Goal: Task Accomplishment & Management: Manage account settings

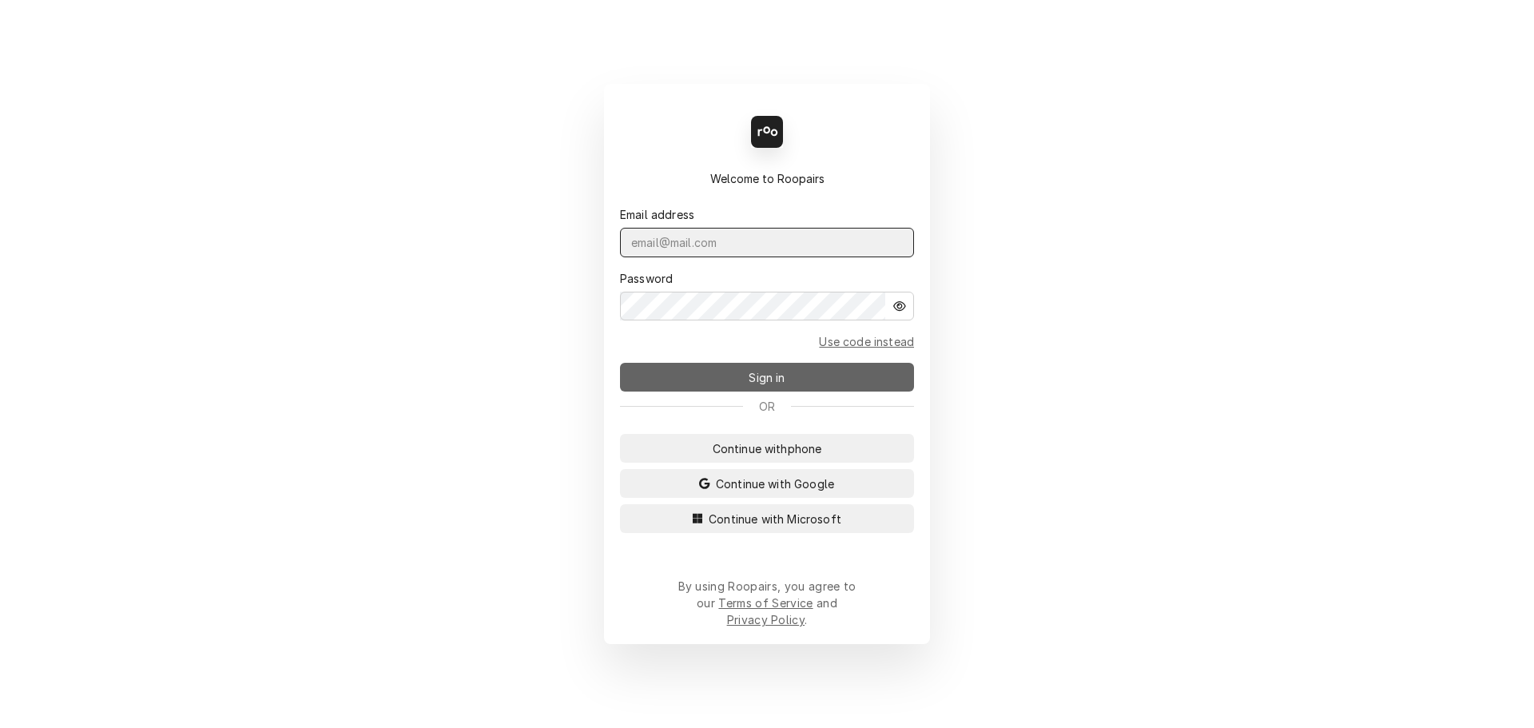
type input "[PERSON_NAME][EMAIL_ADDRESS][DOMAIN_NAME]"
click at [774, 391] on button "Sign in" at bounding box center [767, 377] width 294 height 29
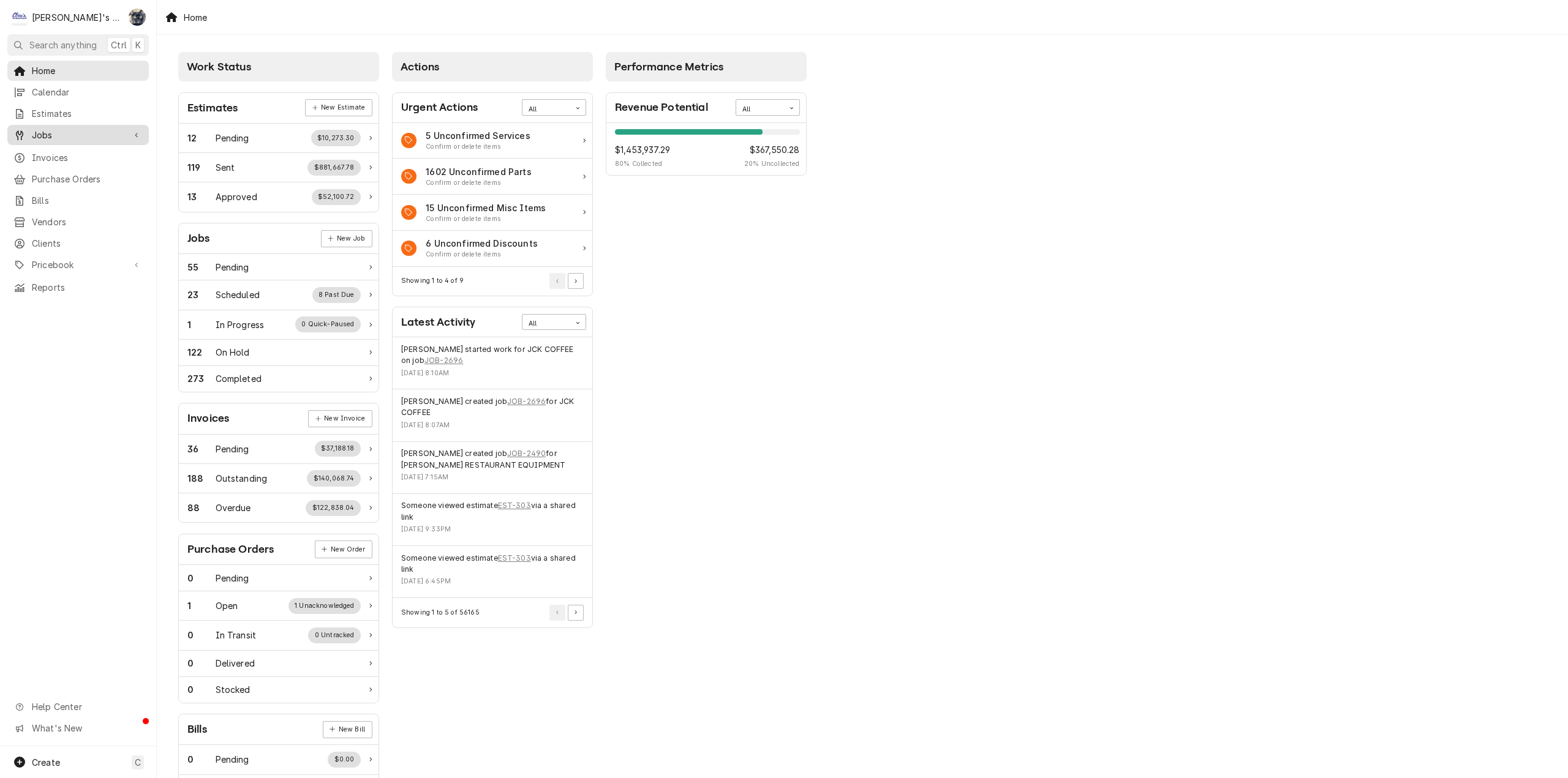
click at [71, 135] on span "Jobs" at bounding box center [78, 135] width 93 height 13
click at [68, 155] on span "Jobs" at bounding box center [87, 156] width 111 height 13
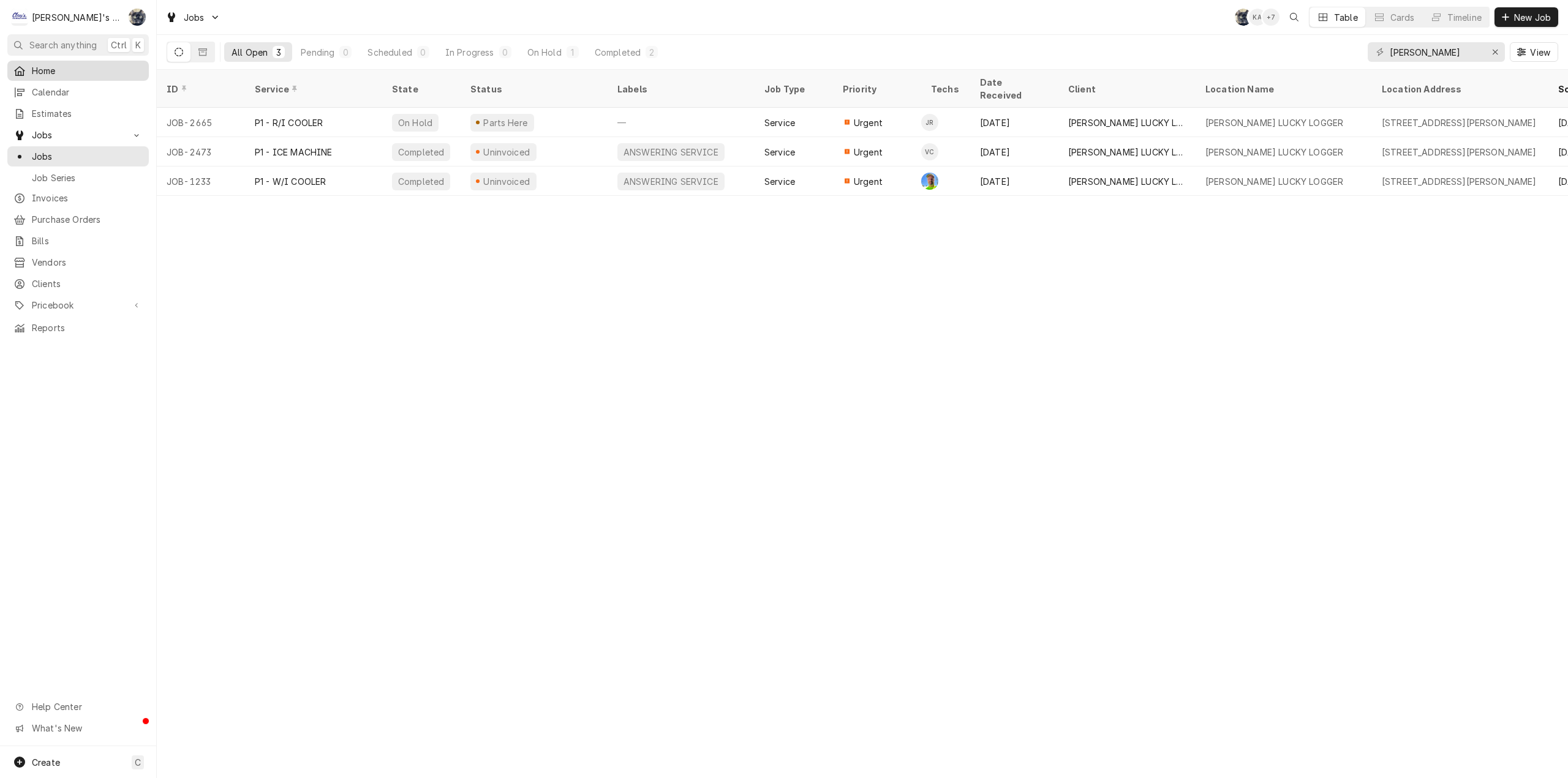
click at [74, 64] on span "Home" at bounding box center [87, 71] width 111 height 13
click at [1485, 48] on button "Erase input" at bounding box center [1495, 52] width 20 height 20
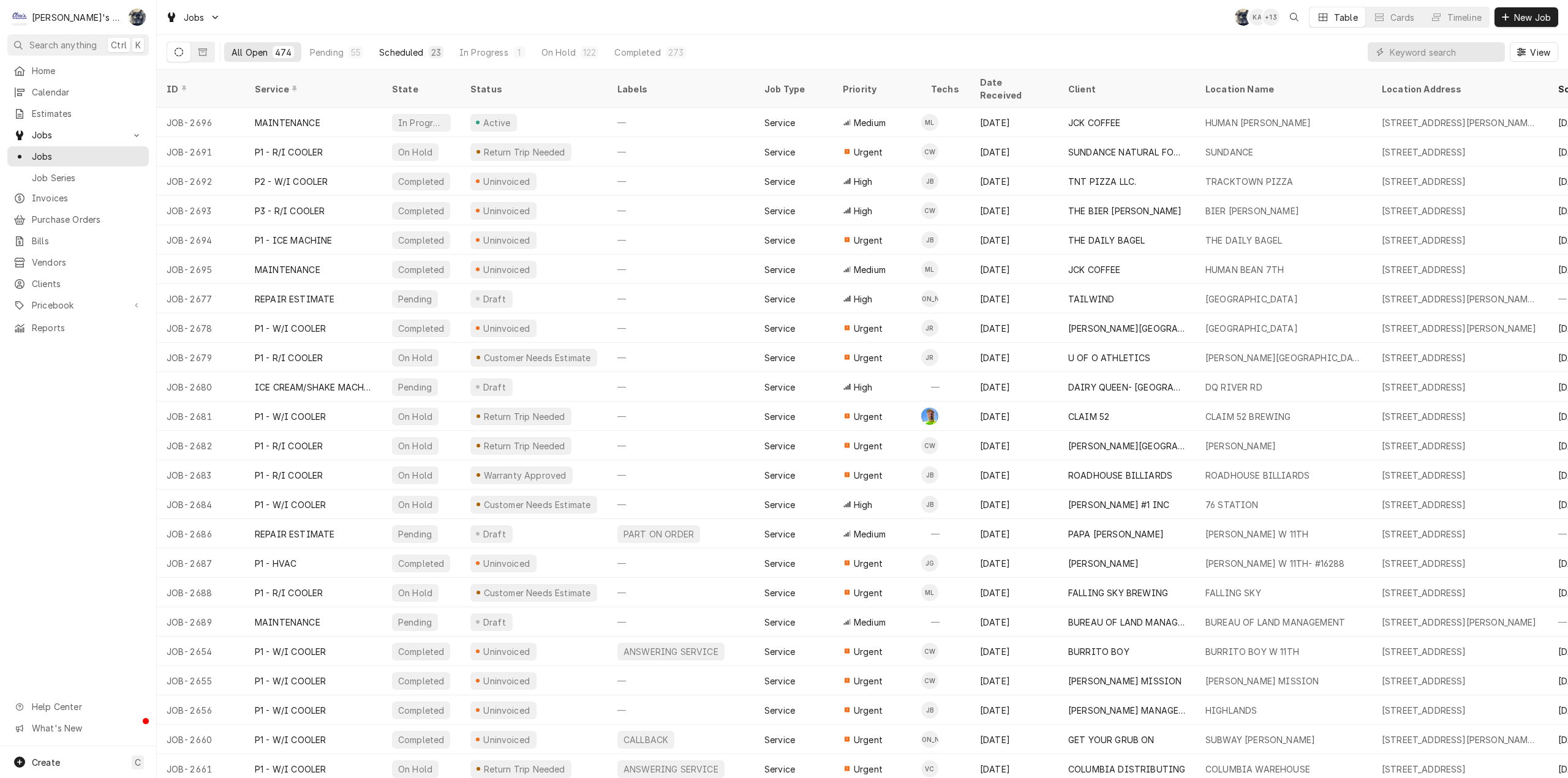
click at [405, 52] on div "Scheduled" at bounding box center [402, 52] width 44 height 13
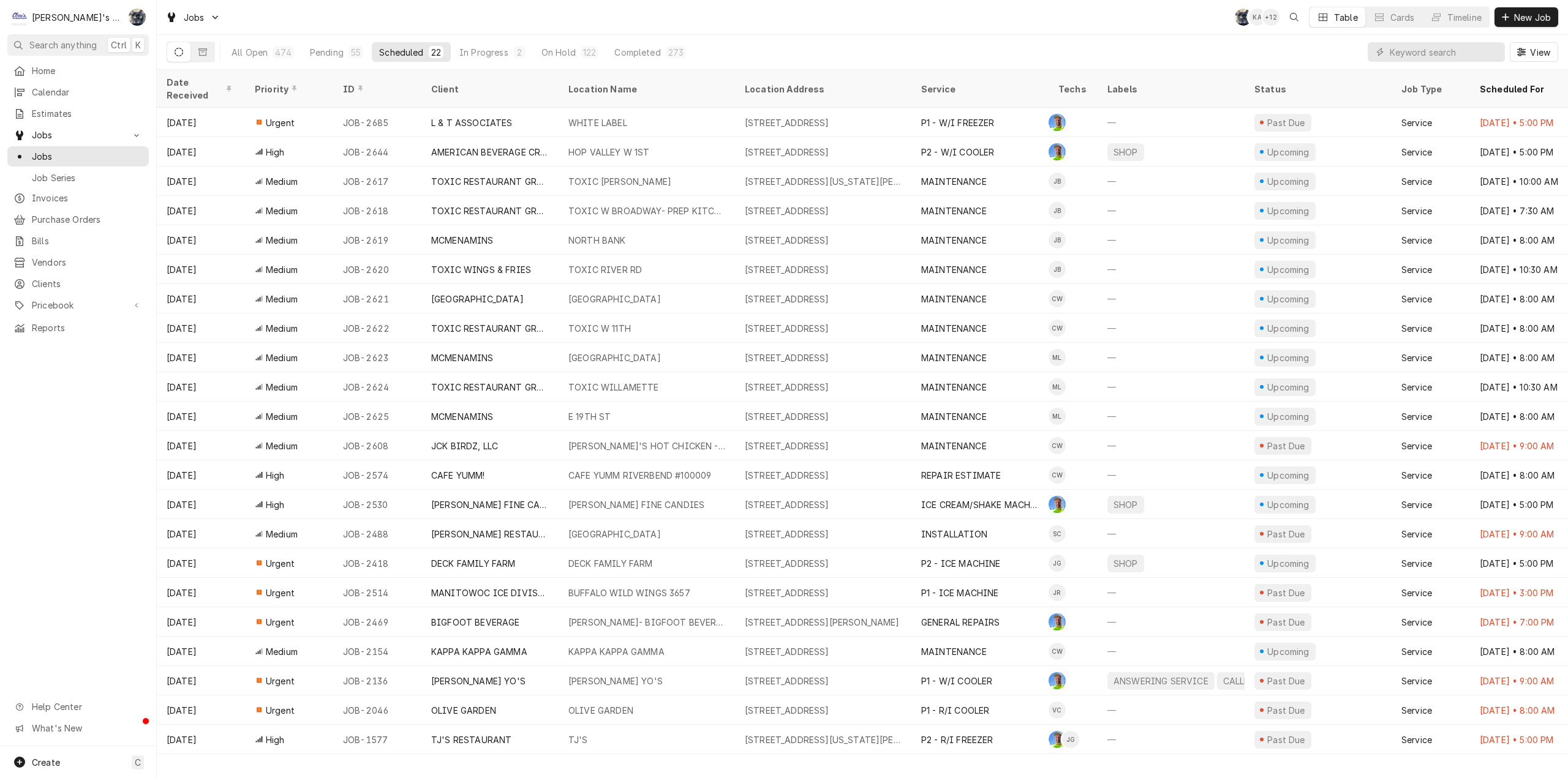
click at [672, 13] on div "Jobs SB KA + 12 Table Cards Timeline New Job" at bounding box center [863, 17] width 1412 height 34
click at [1392, 57] on input "Dynamic Content Wrapper" at bounding box center [1445, 52] width 109 height 20
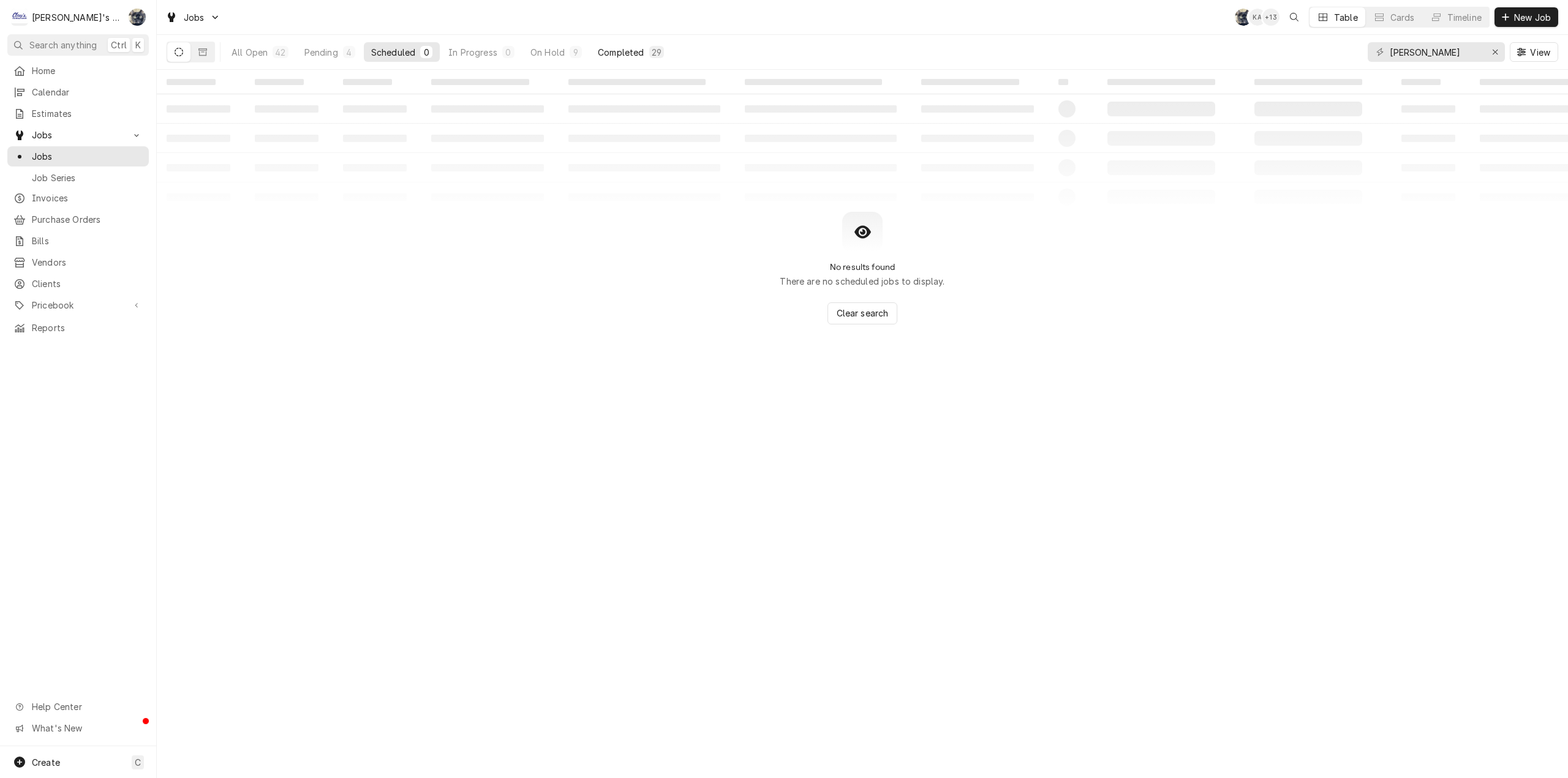
click at [628, 60] on button "Completed 29" at bounding box center [630, 52] width 81 height 20
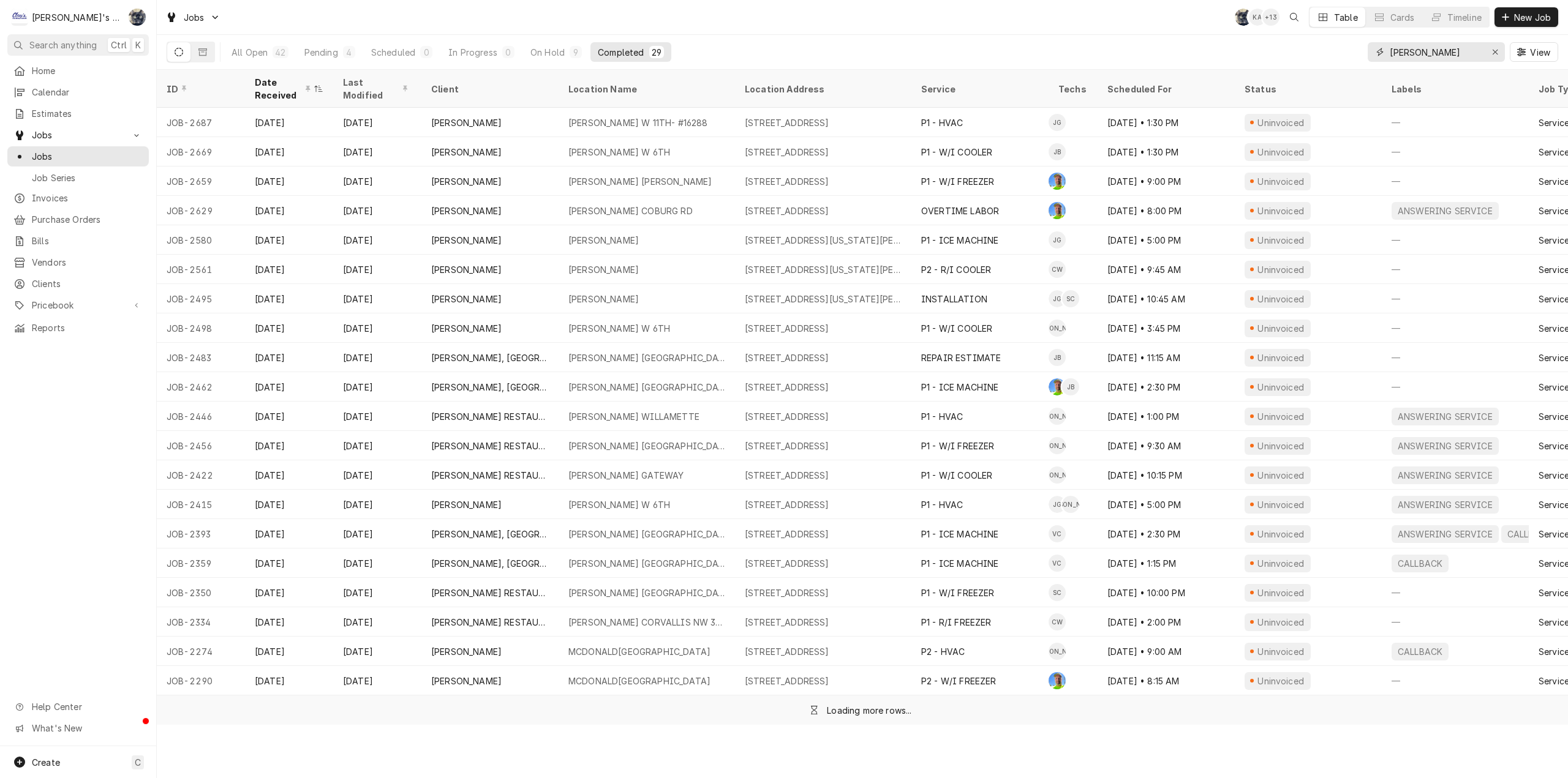
click at [1467, 57] on input "mcdonald" at bounding box center [1436, 52] width 92 height 20
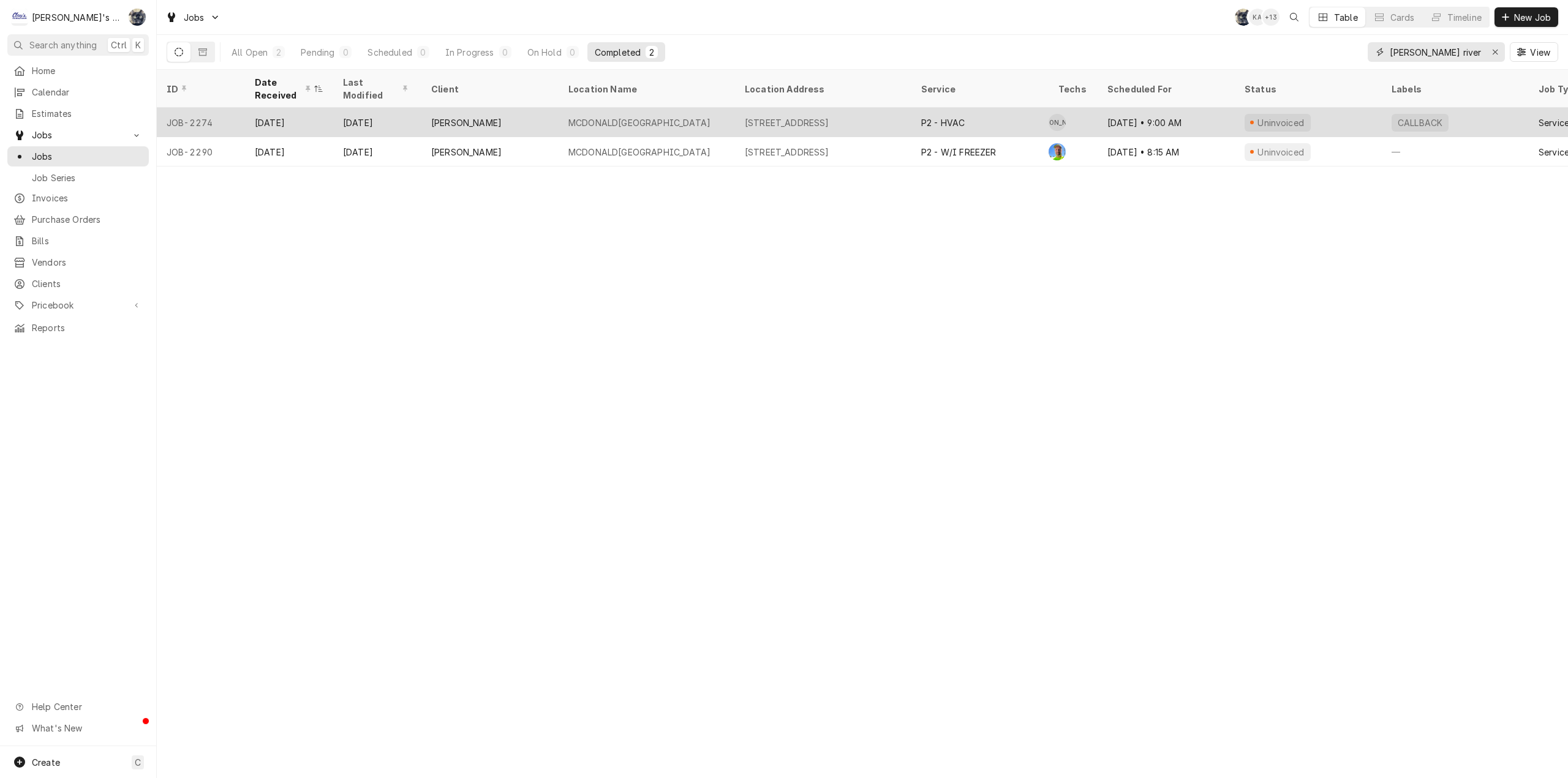
type input "mcdonald river"
click at [931, 122] on div "P2 - HVAC" at bounding box center [943, 123] width 44 height 13
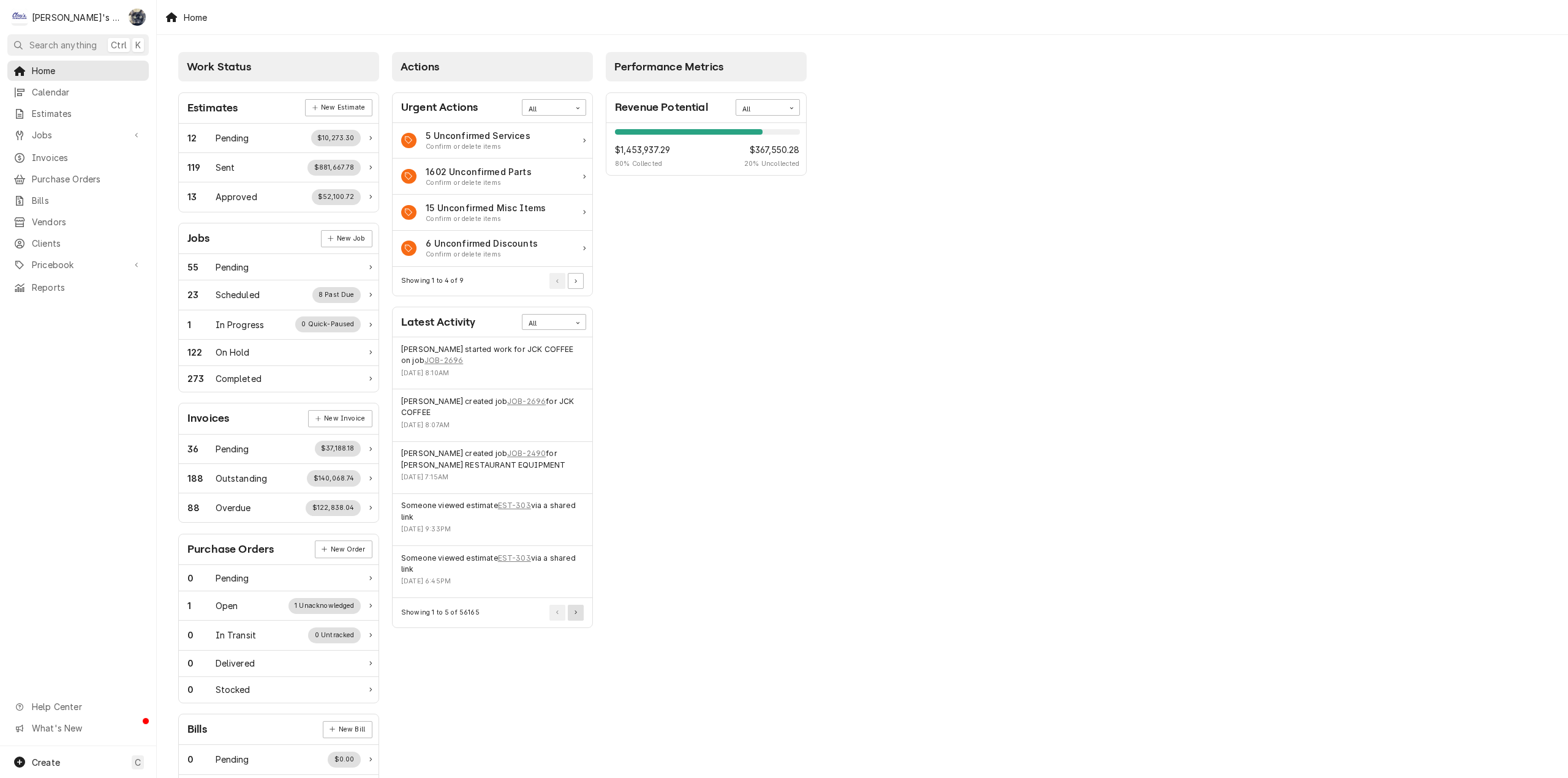
click at [577, 617] on button "Pagination Controls" at bounding box center [576, 612] width 16 height 16
click at [577, 623] on icon "Pagination Controls" at bounding box center [575, 625] width 2 height 5
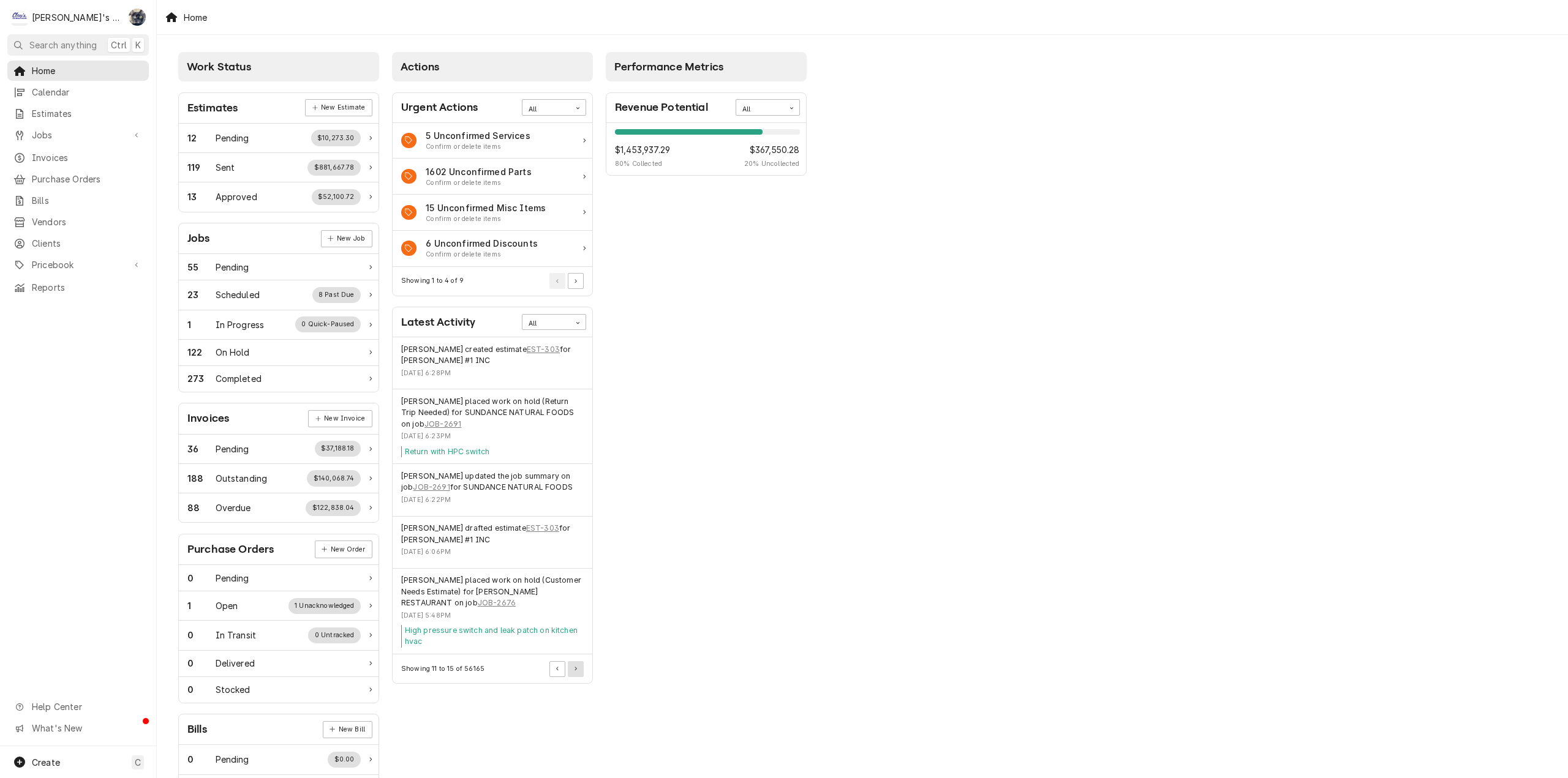
click at [577, 670] on button "Pagination Controls" at bounding box center [576, 669] width 16 height 16
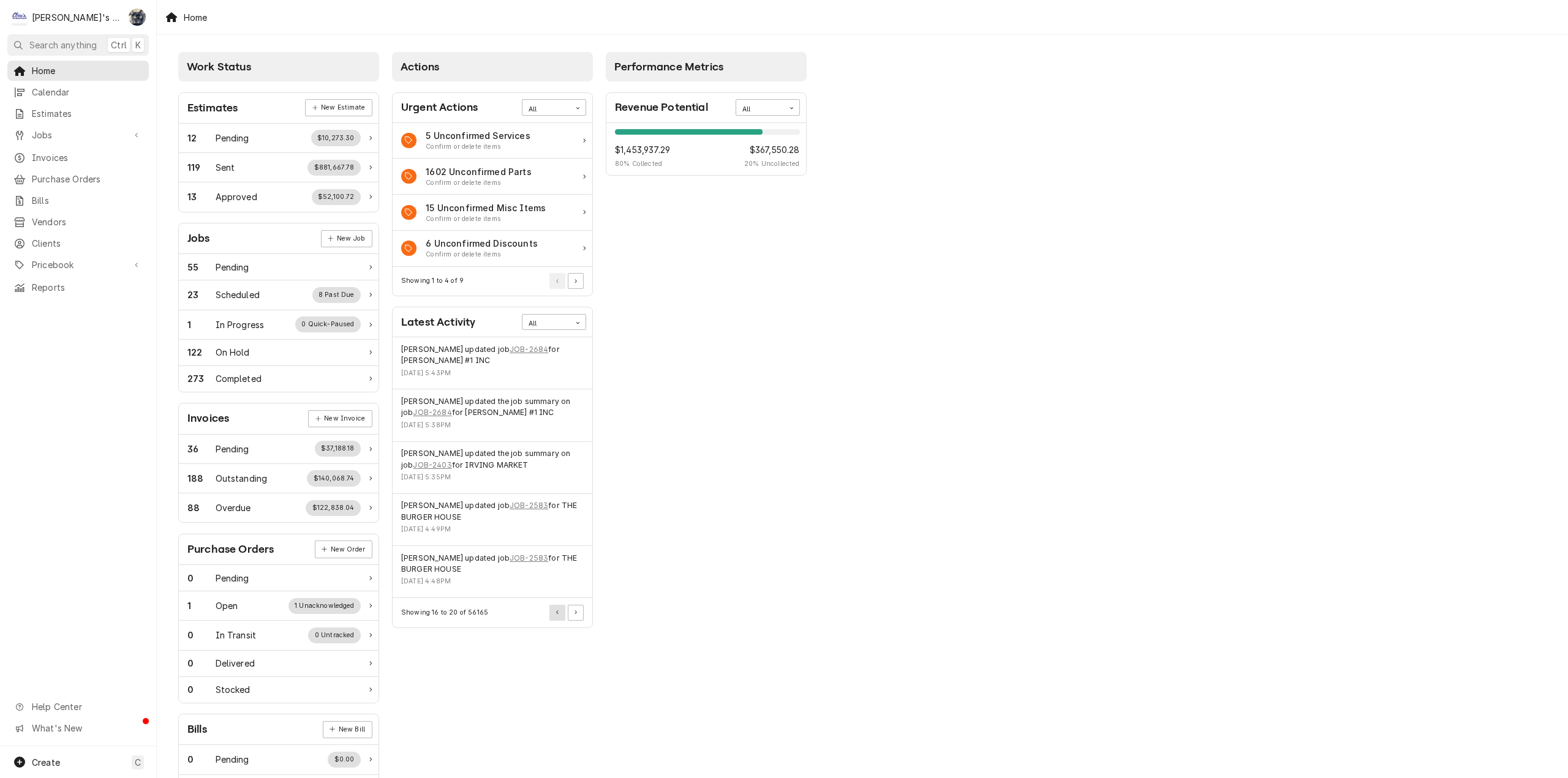
click at [557, 608] on button "Pagination Controls" at bounding box center [557, 612] width 16 height 16
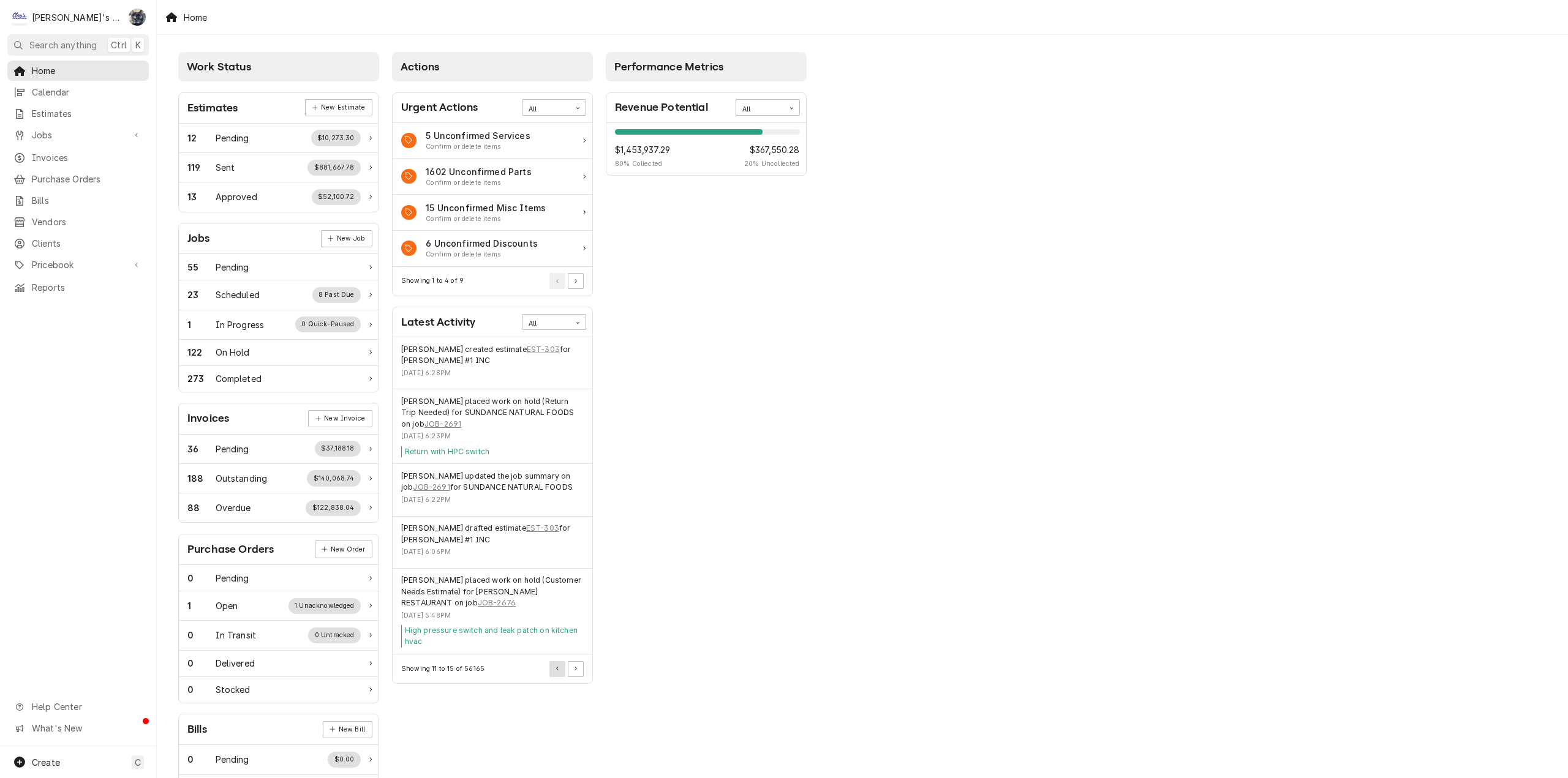
click at [555, 667] on button "Pagination Controls" at bounding box center [557, 669] width 16 height 16
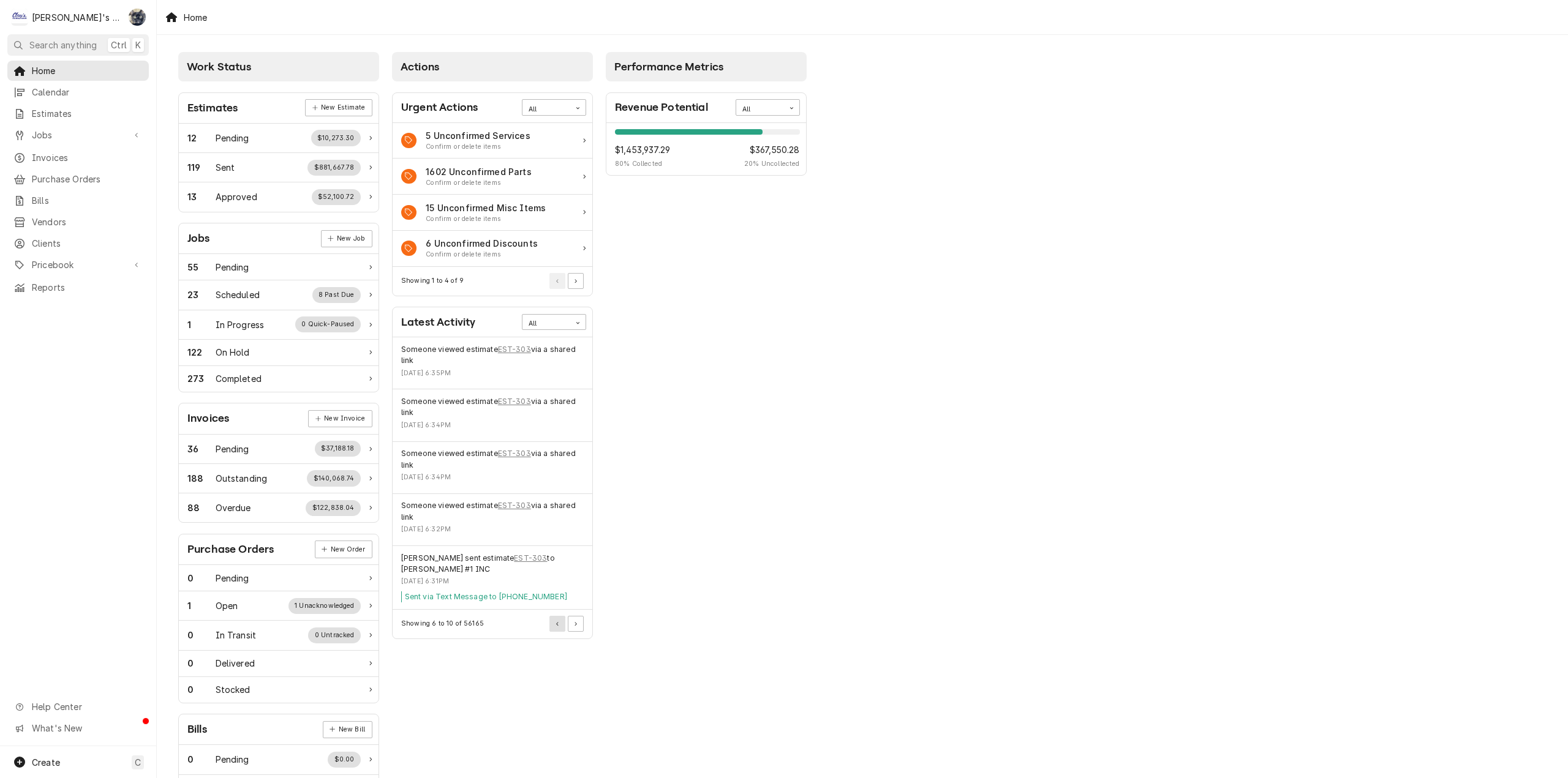
click at [556, 626] on icon "Pagination Controls" at bounding box center [557, 625] width 2 height 5
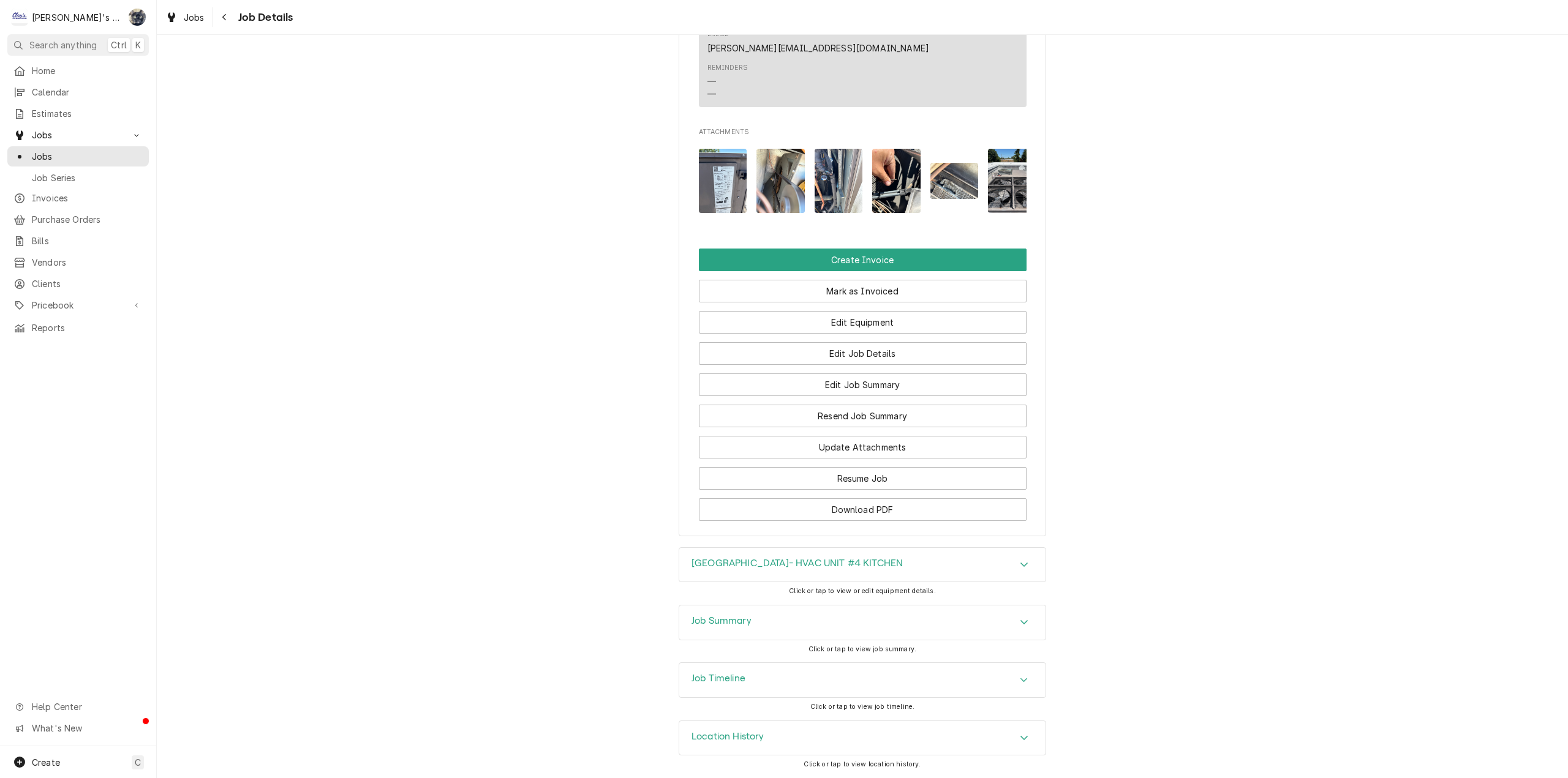
scroll to position [1387, 0]
click at [831, 637] on div "Job Summary" at bounding box center [863, 622] width 367 height 34
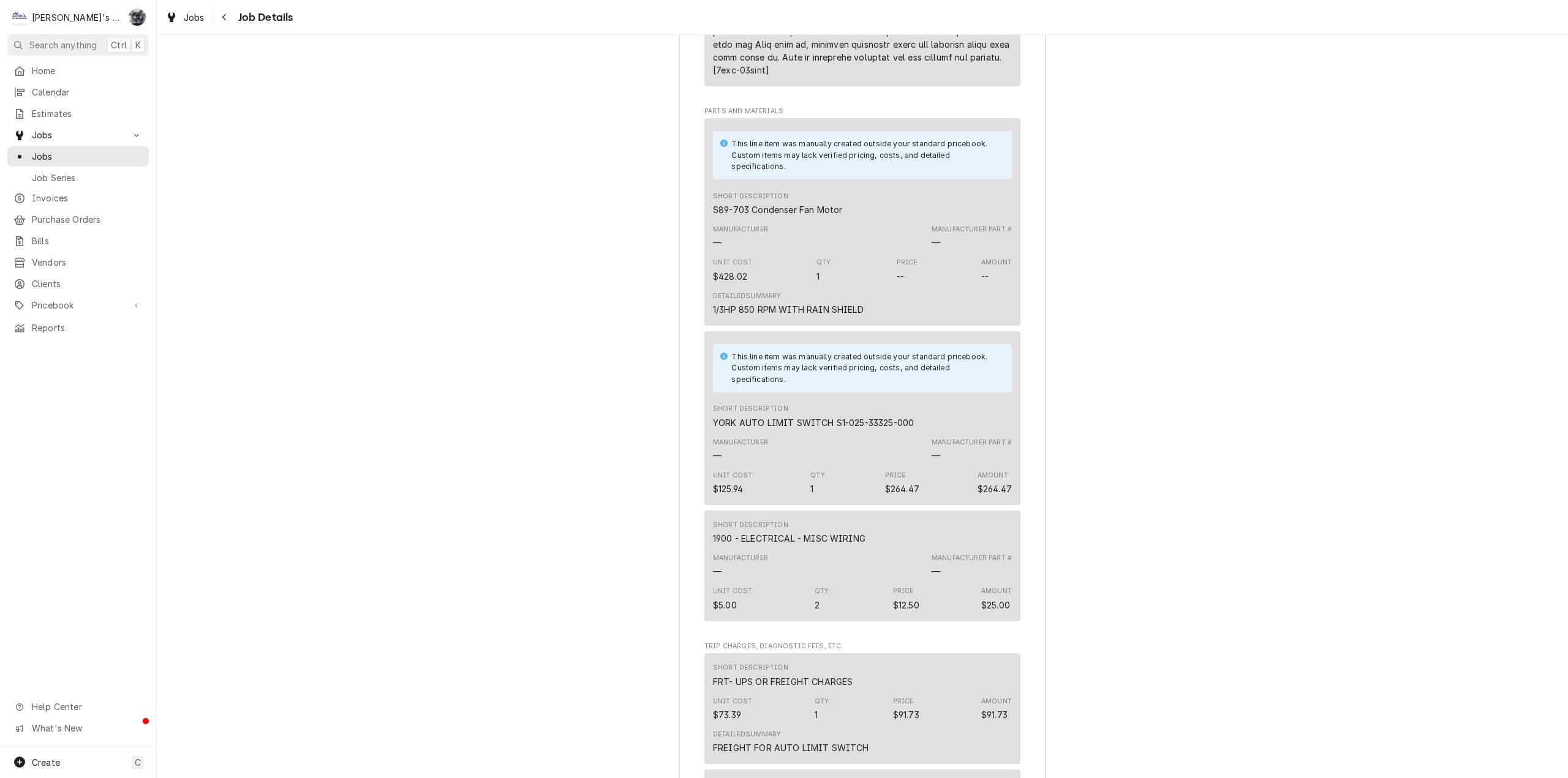
scroll to position [2755, 0]
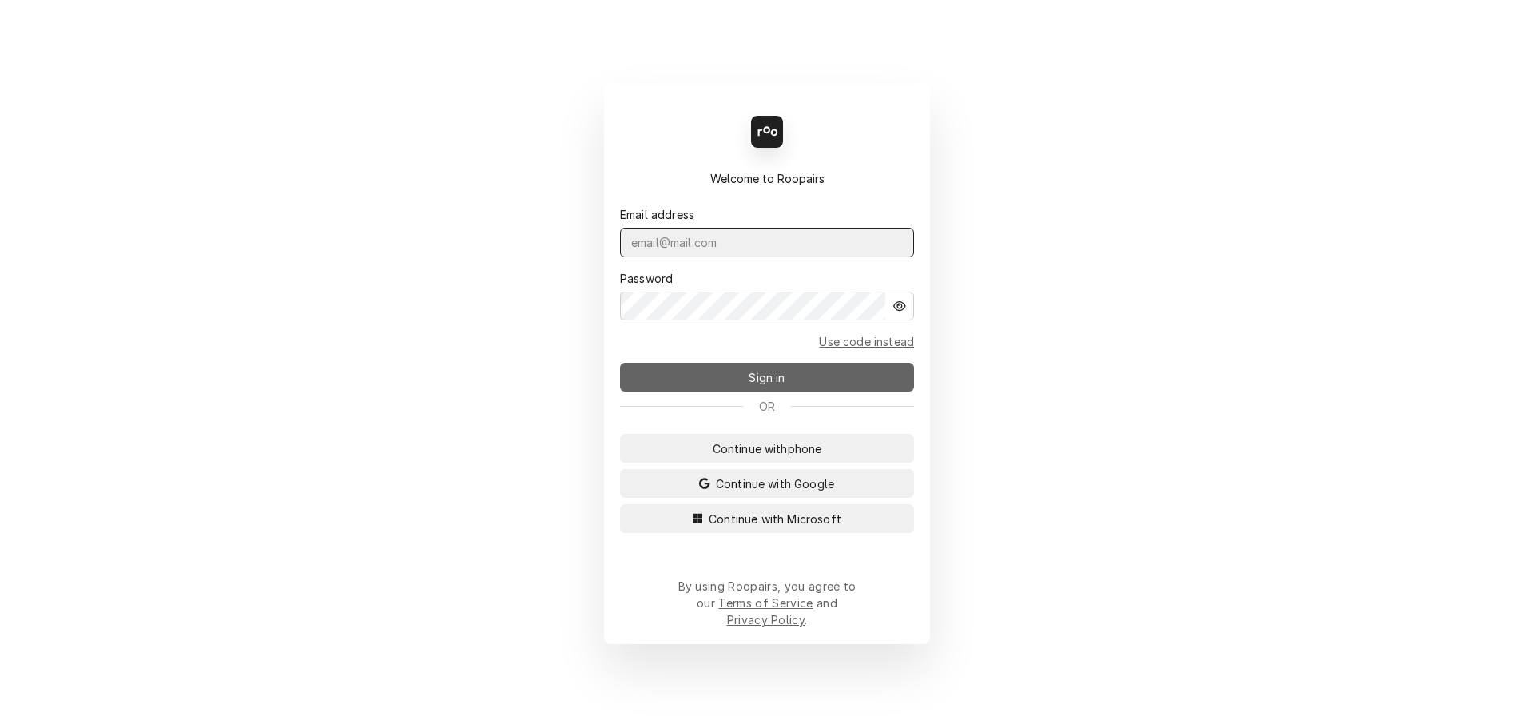
type input "sarah@claysrefrig.com"
click at [731, 391] on button "Sign in" at bounding box center [767, 377] width 294 height 29
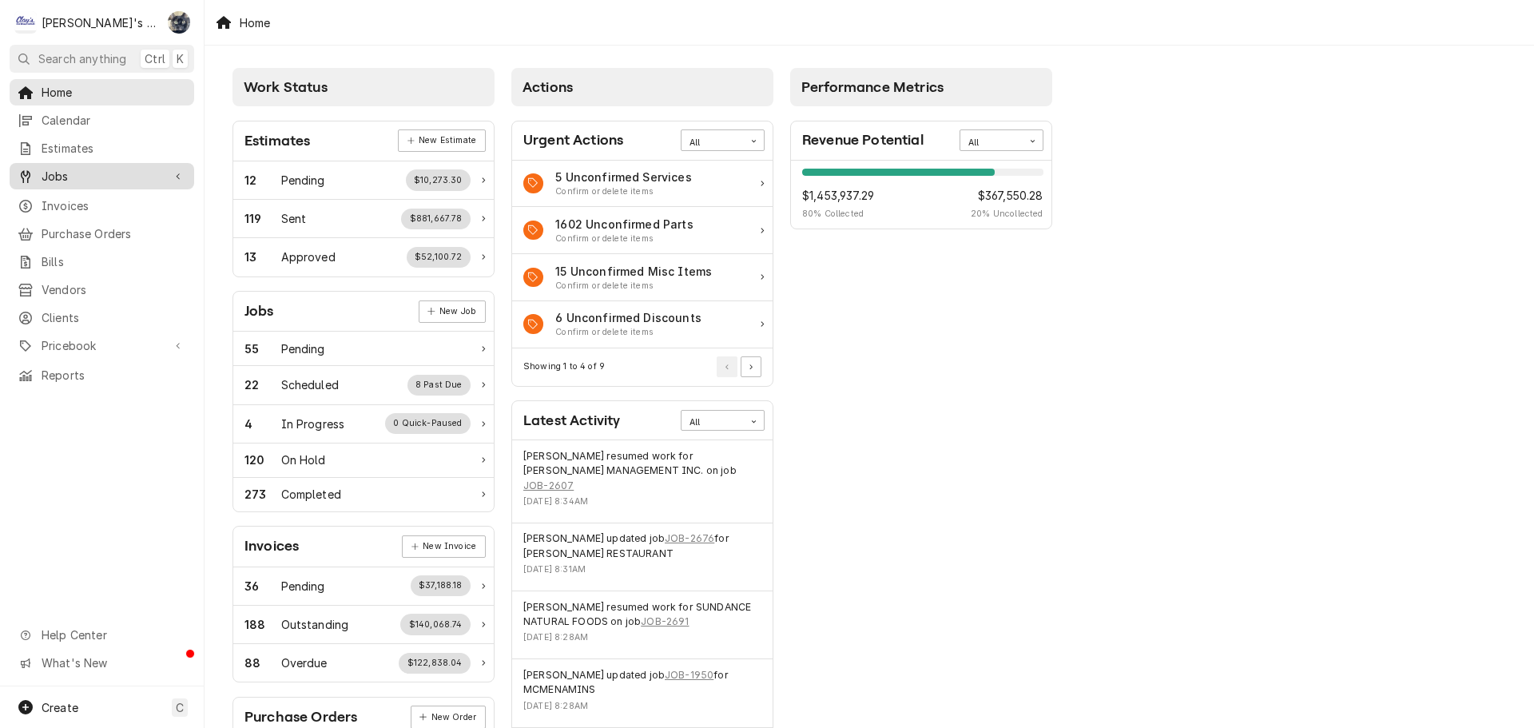
click at [70, 174] on span "Jobs" at bounding box center [102, 176] width 121 height 17
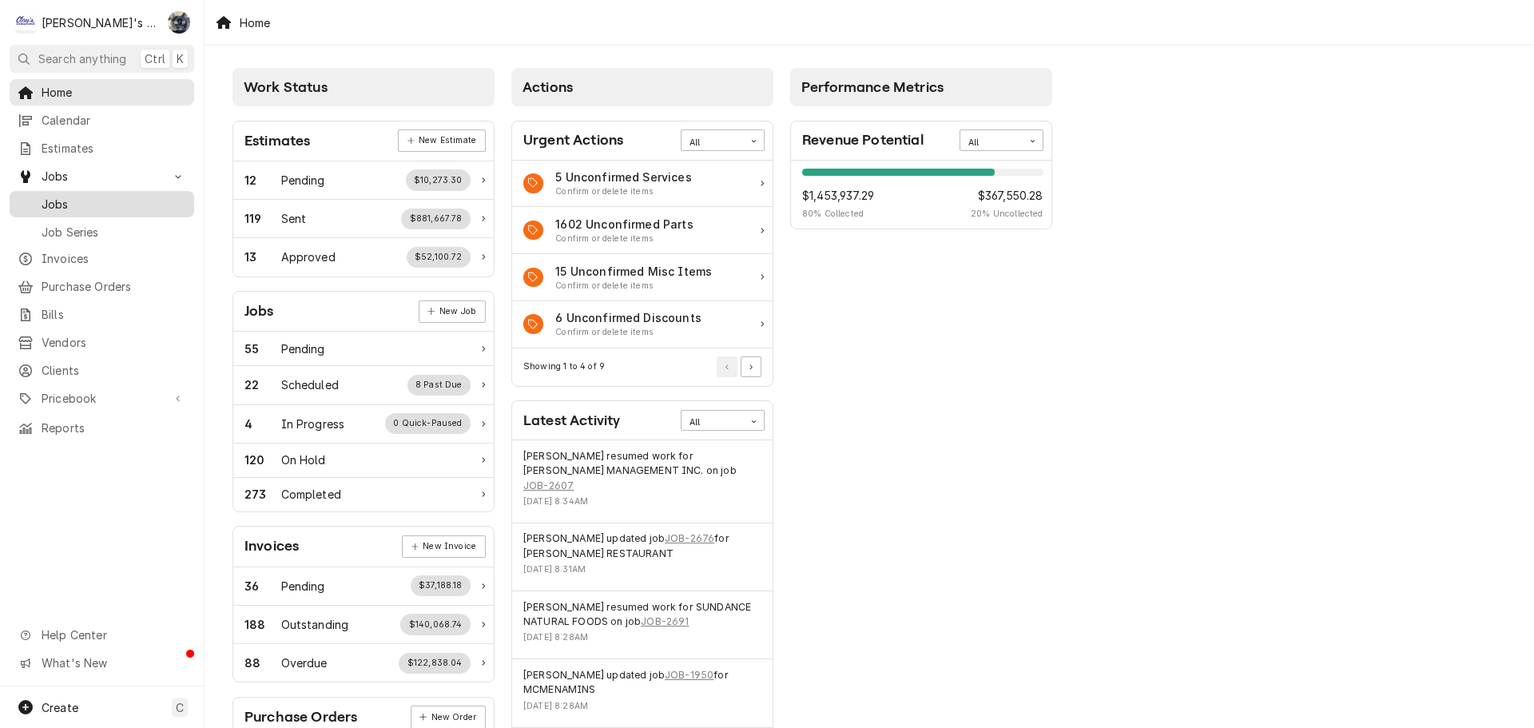
click at [74, 197] on span "Jobs" at bounding box center [114, 204] width 145 height 17
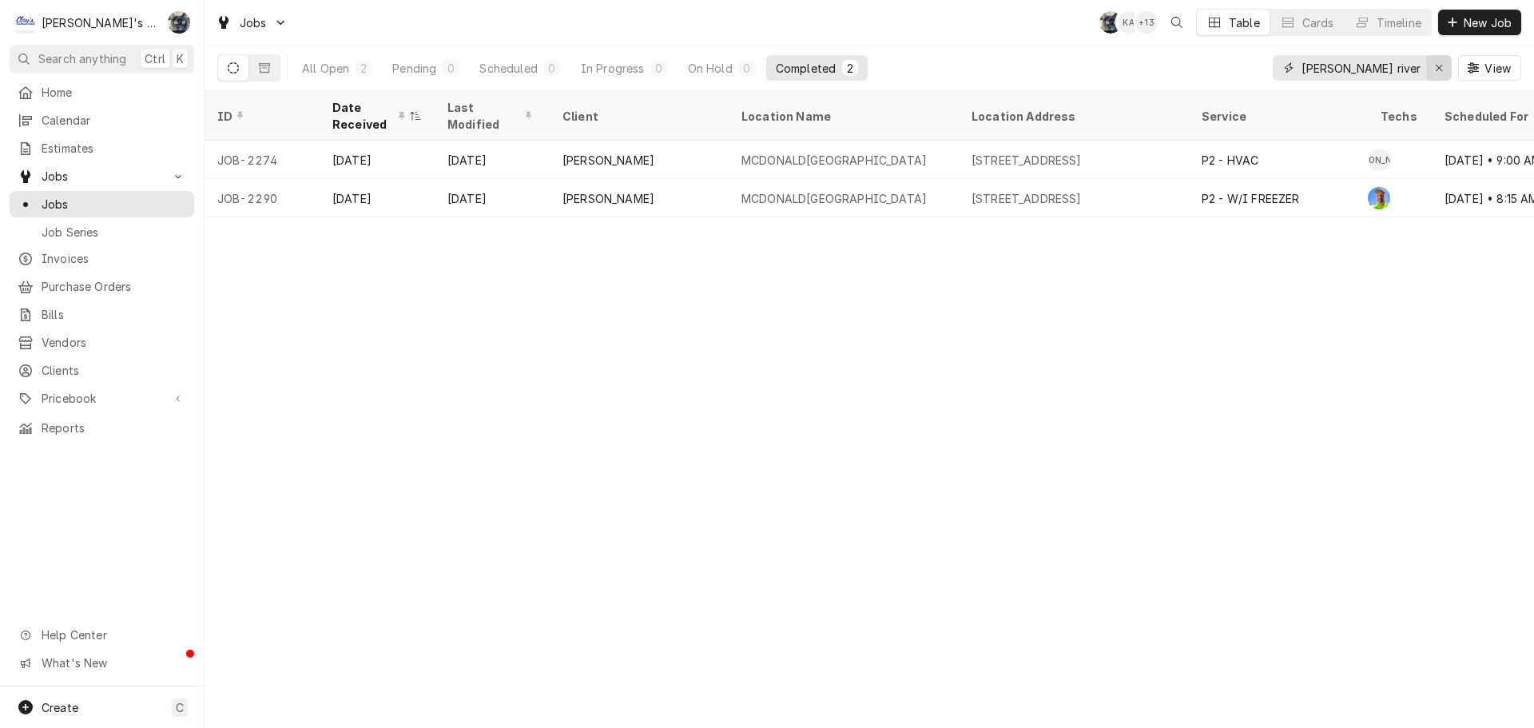
click at [1433, 71] on div "Erase input" at bounding box center [1439, 68] width 16 height 16
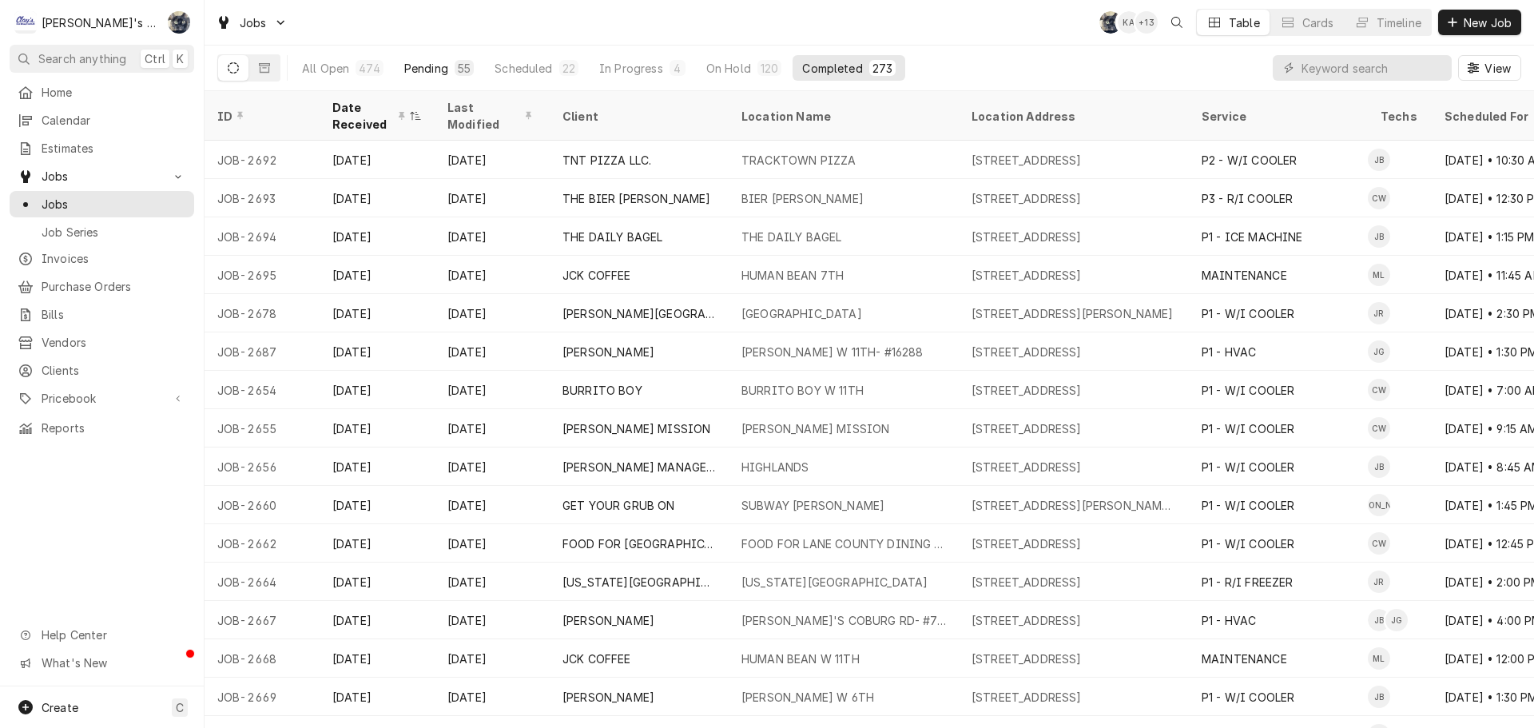
click at [458, 69] on div "55" at bounding box center [464, 68] width 13 height 17
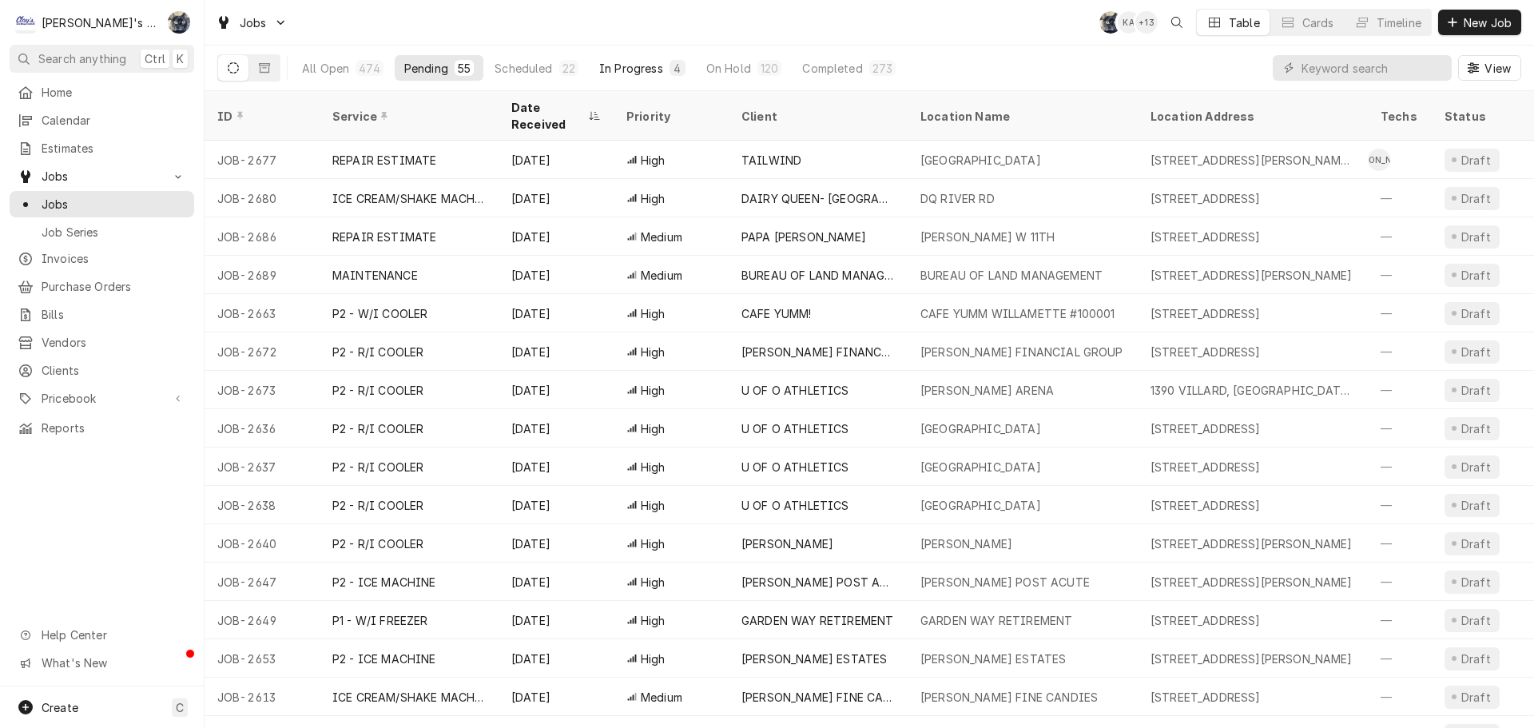
click at [638, 58] on button "In Progress 4" at bounding box center [642, 68] width 105 height 26
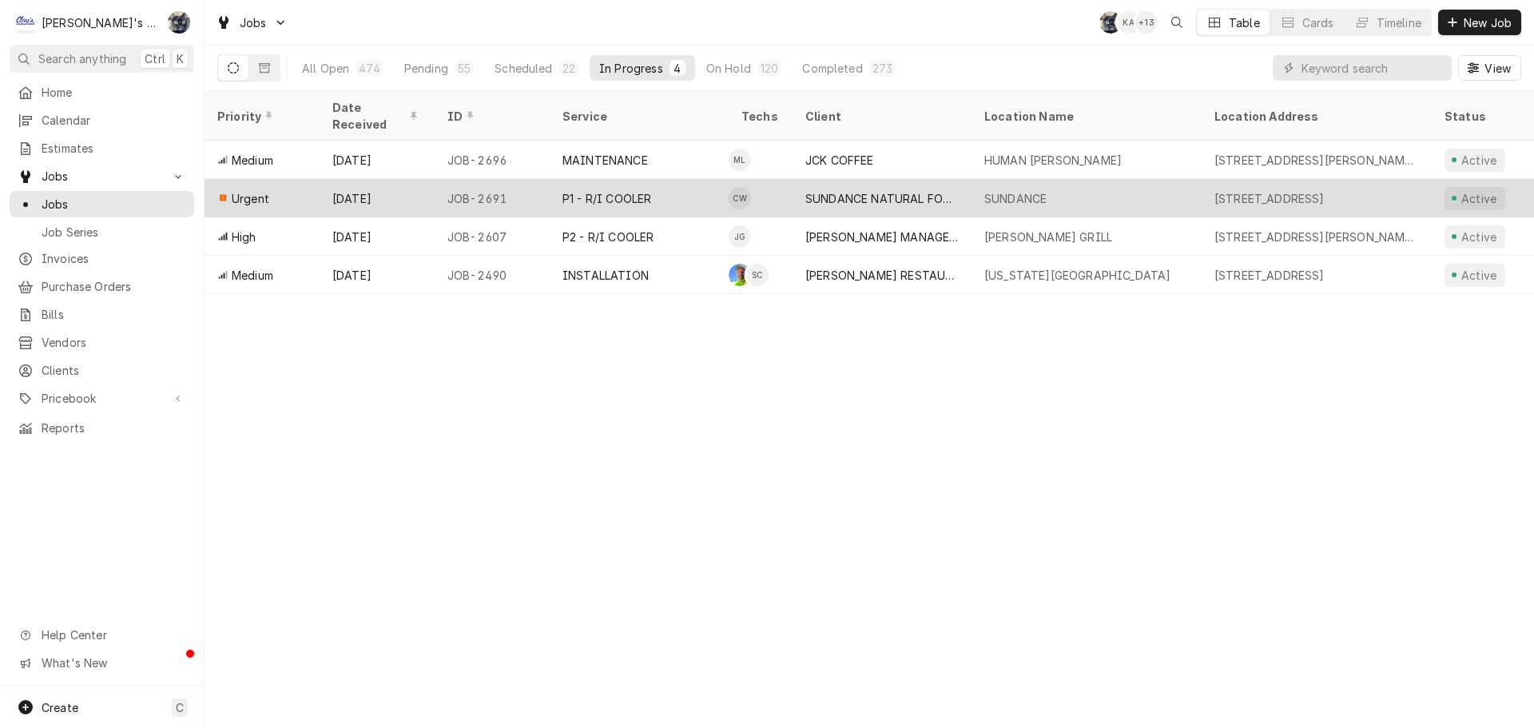
click at [640, 190] on div "P1 - R/I COOLER" at bounding box center [606, 198] width 89 height 17
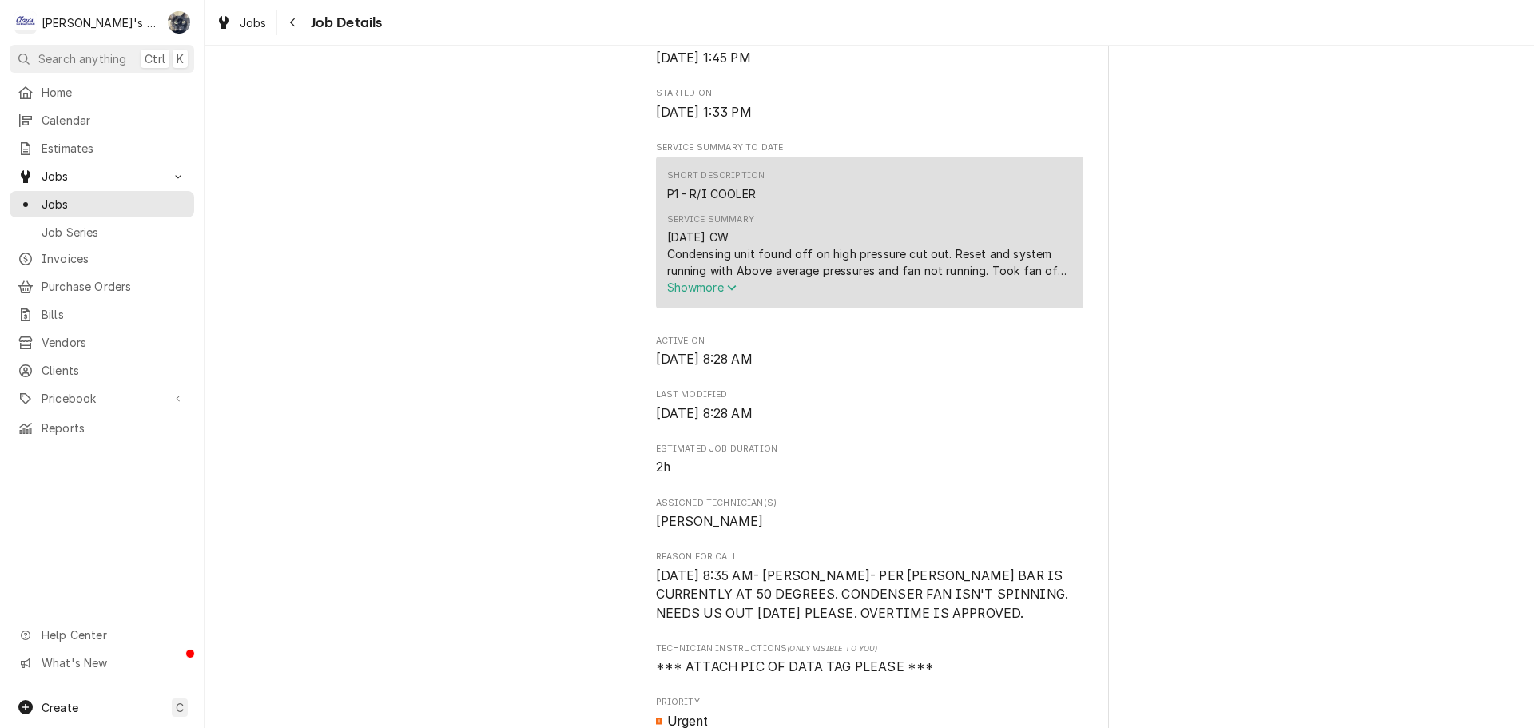
scroll to position [639, 0]
click at [670, 291] on span "Show more" at bounding box center [702, 286] width 70 height 14
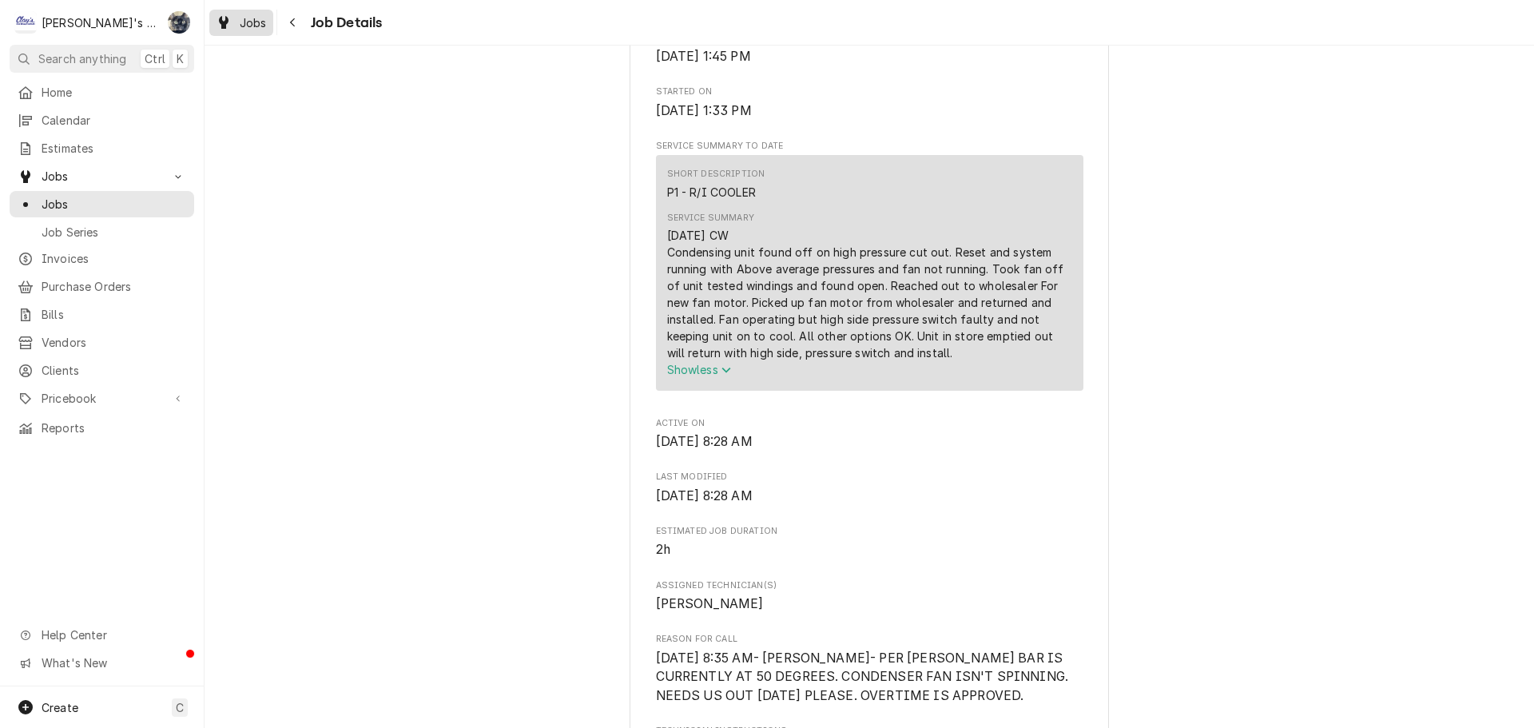
click at [244, 29] on span "Jobs" at bounding box center [253, 22] width 27 height 17
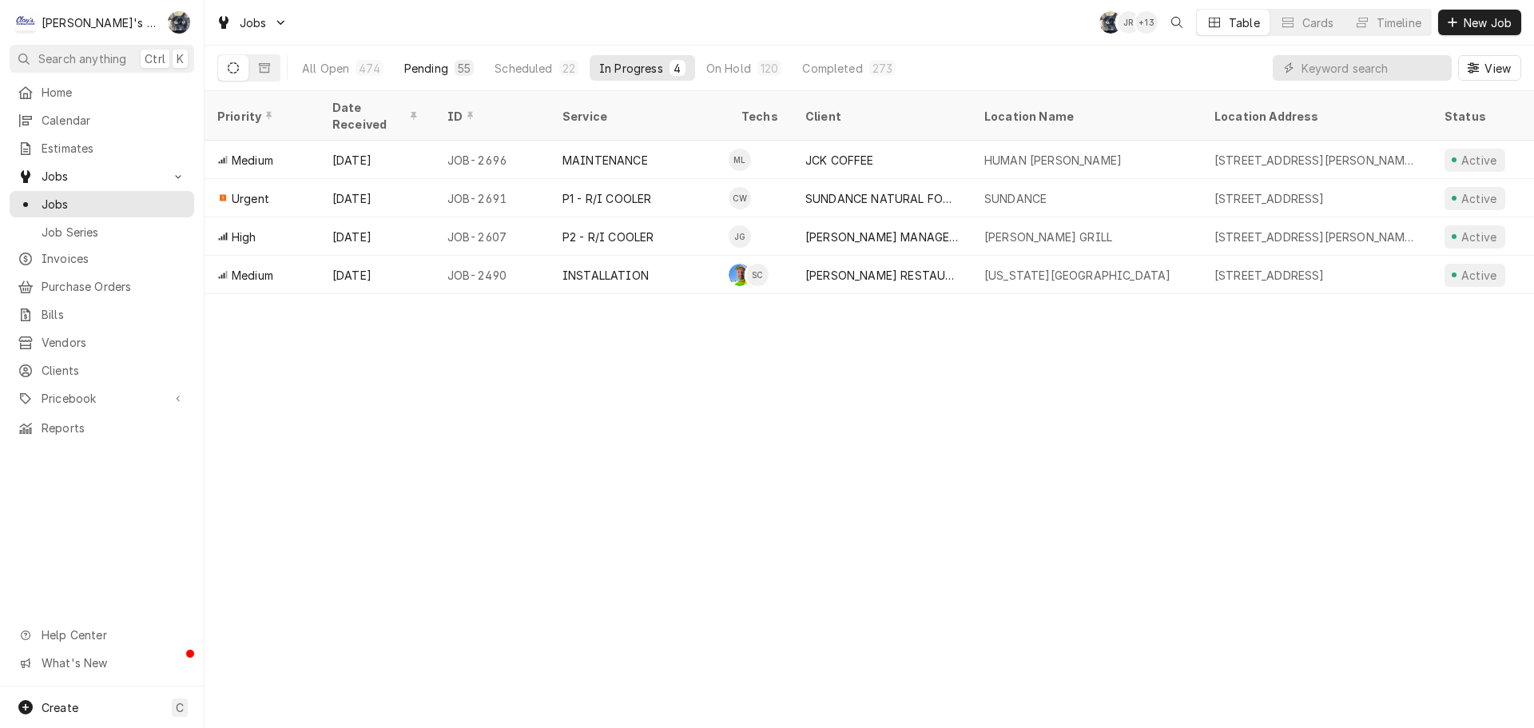
click at [424, 72] on div "Pending" at bounding box center [426, 68] width 44 height 17
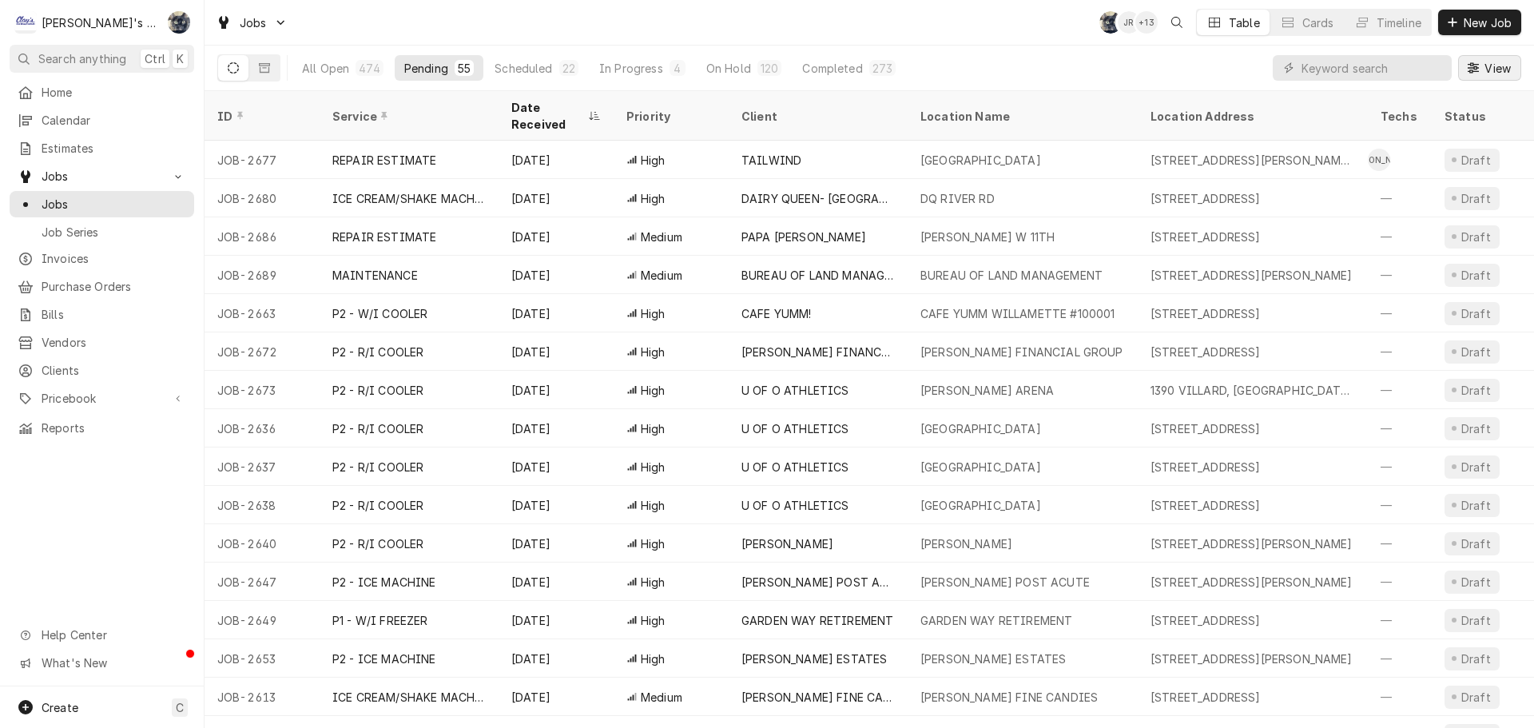
click at [1490, 66] on span "View" at bounding box center [1497, 68] width 33 height 17
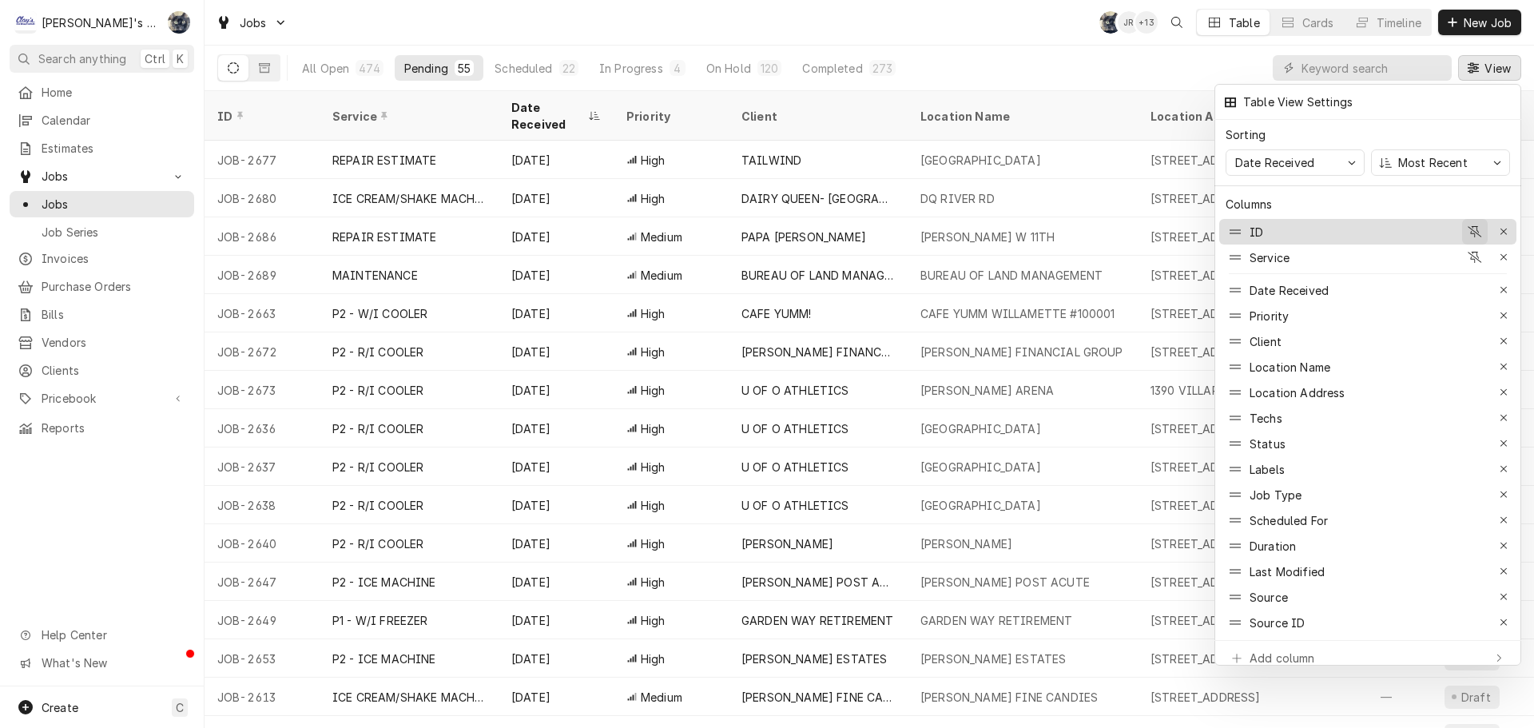
click at [1472, 226] on icon "button" at bounding box center [1475, 231] width 14 height 11
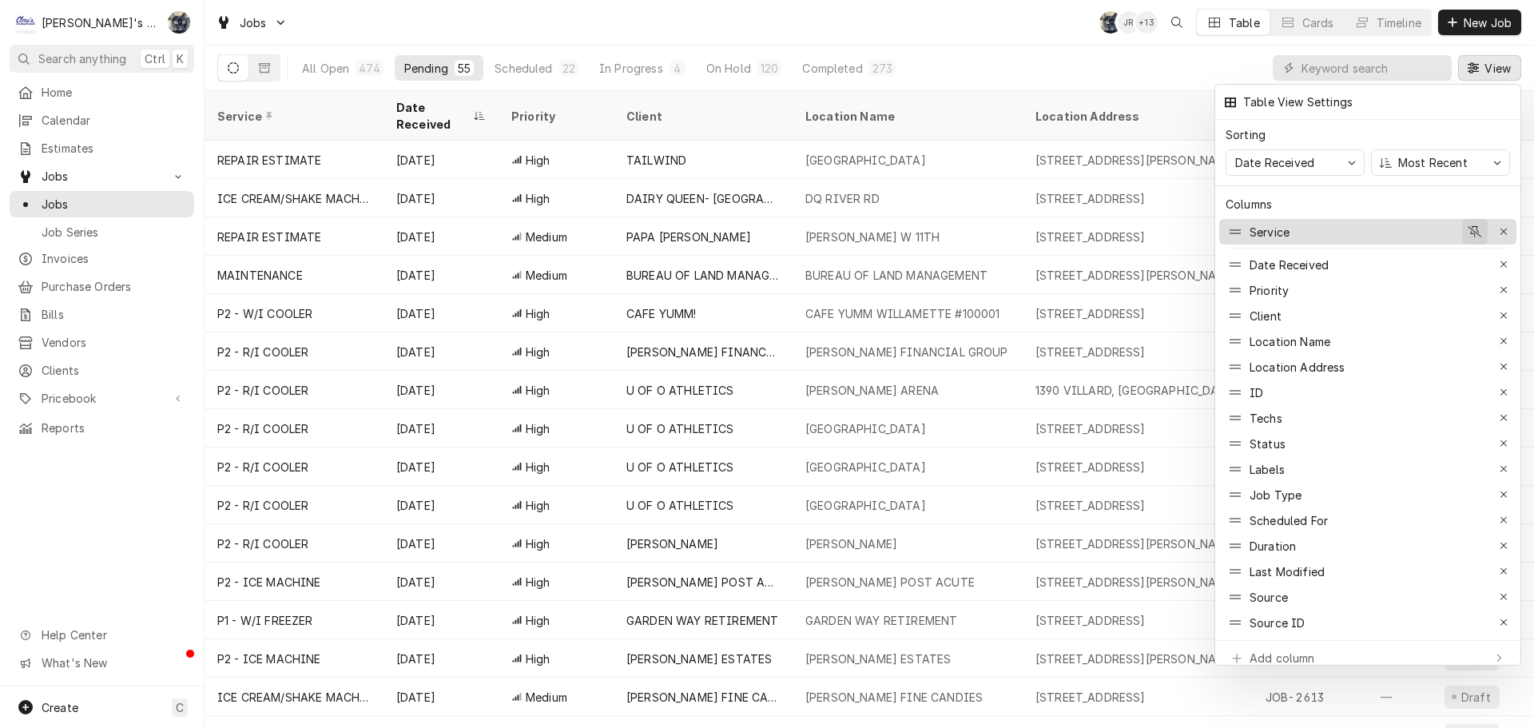
click at [1476, 226] on icon "button" at bounding box center [1475, 231] width 14 height 11
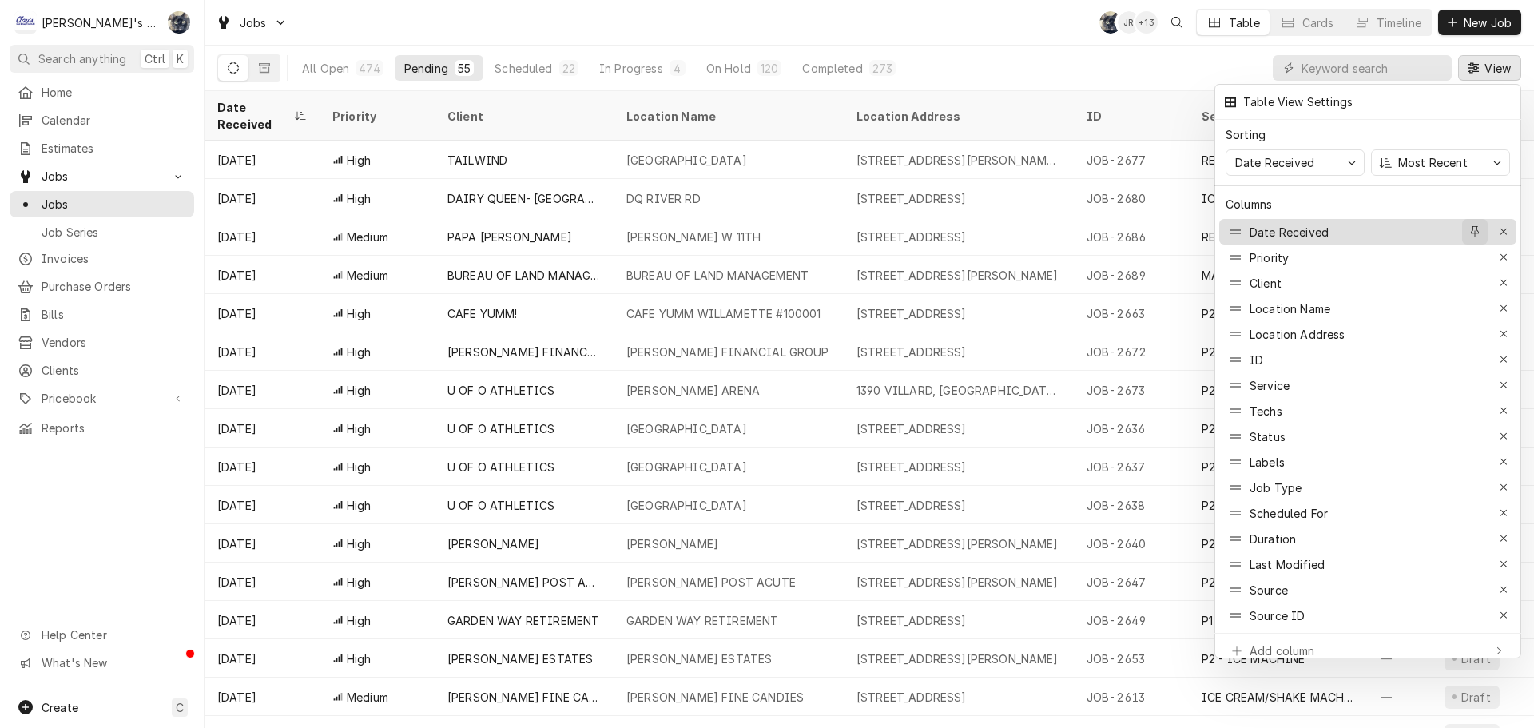
click at [1474, 226] on icon "button" at bounding box center [1475, 231] width 9 height 11
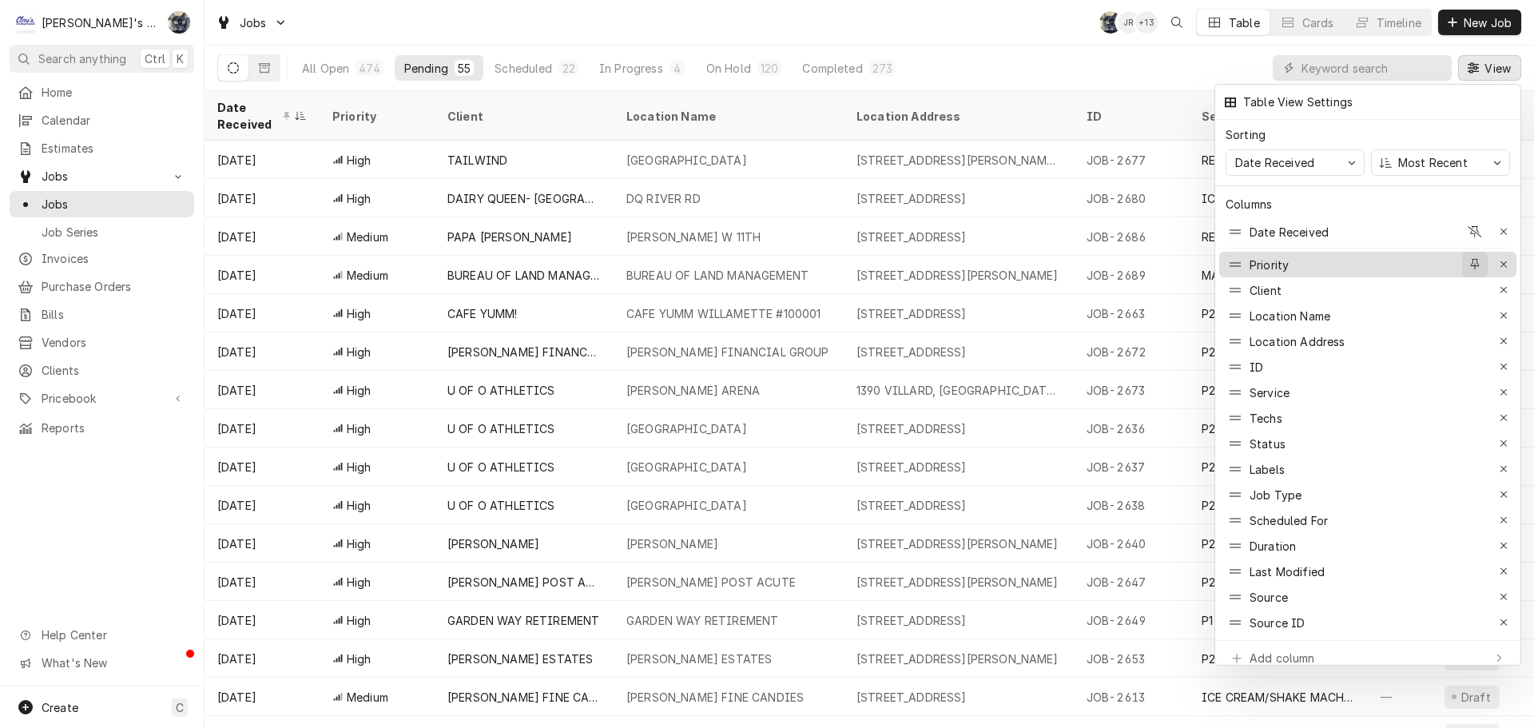
click at [1472, 259] on icon "button" at bounding box center [1475, 264] width 9 height 11
click at [1472, 287] on div "button" at bounding box center [1475, 290] width 16 height 16
click at [968, 26] on div at bounding box center [767, 364] width 1534 height 728
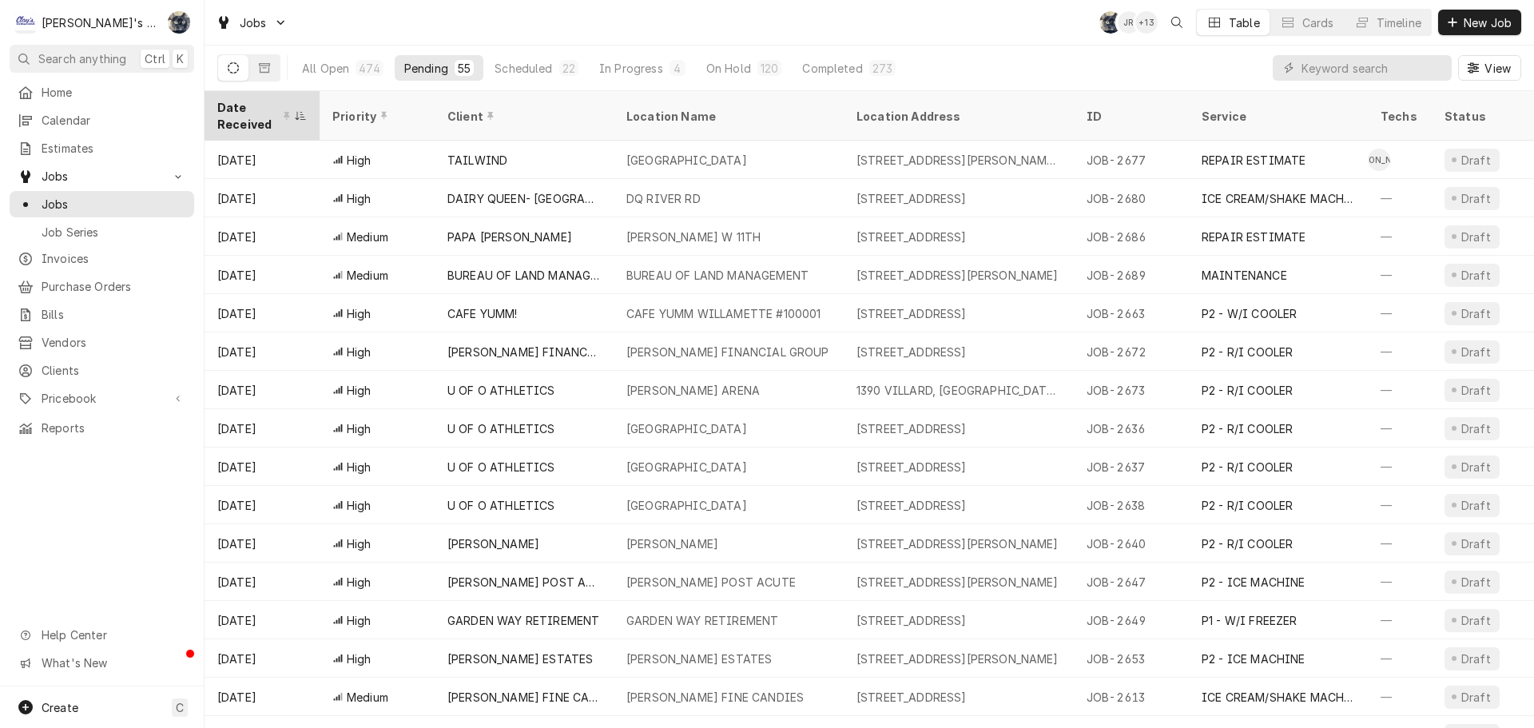
click at [221, 112] on div "Date Received" at bounding box center [254, 116] width 74 height 34
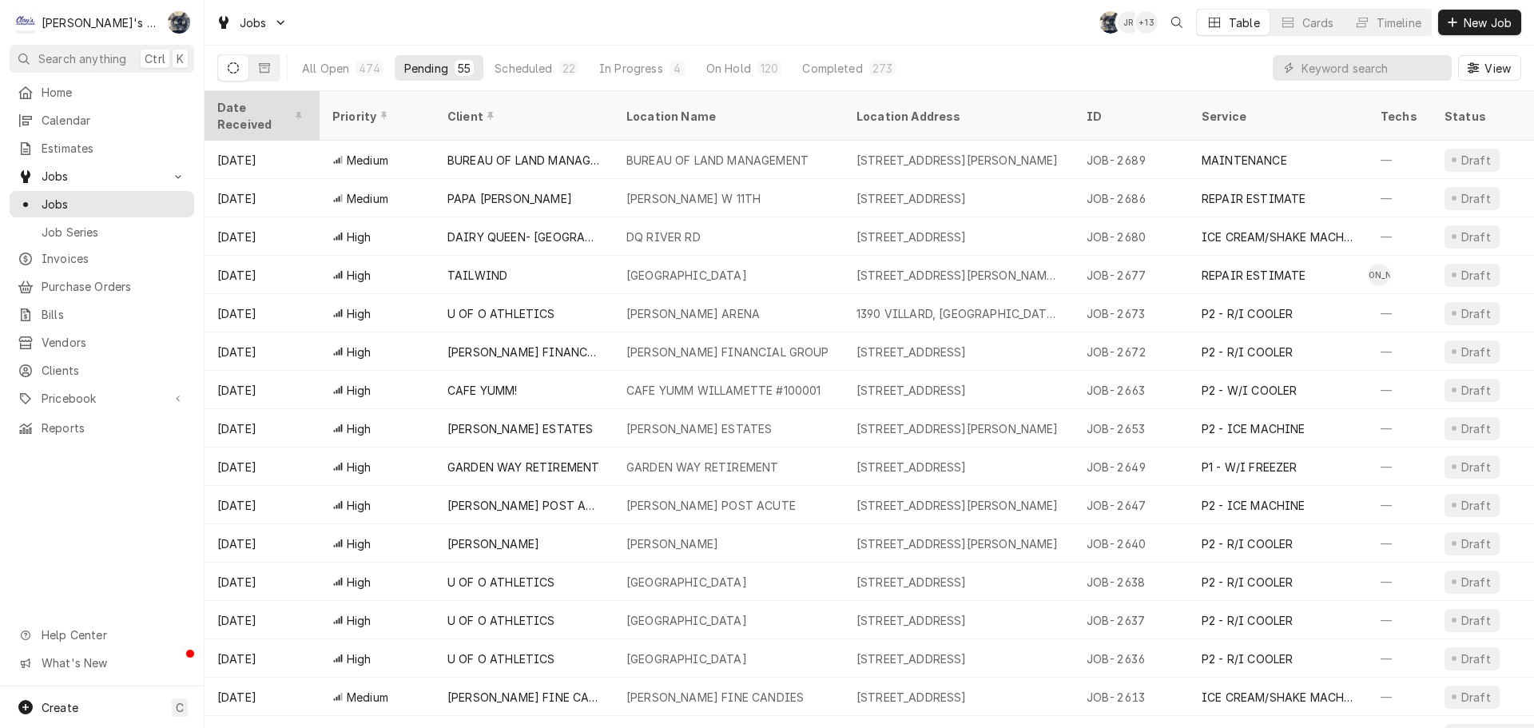
click at [221, 112] on div "Date Received" at bounding box center [262, 115] width 109 height 43
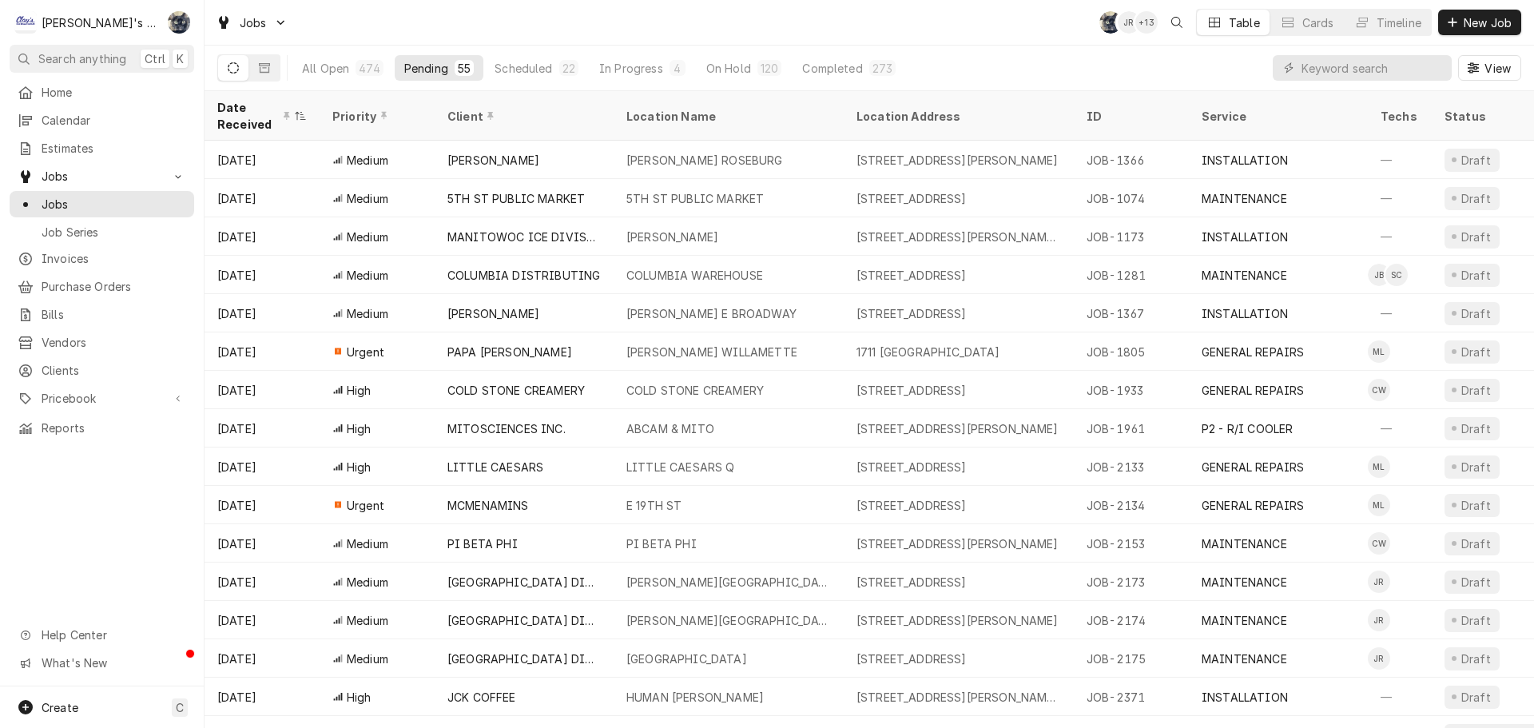
click at [222, 110] on div "Date Received" at bounding box center [254, 116] width 74 height 34
